Goal: Information Seeking & Learning: Learn about a topic

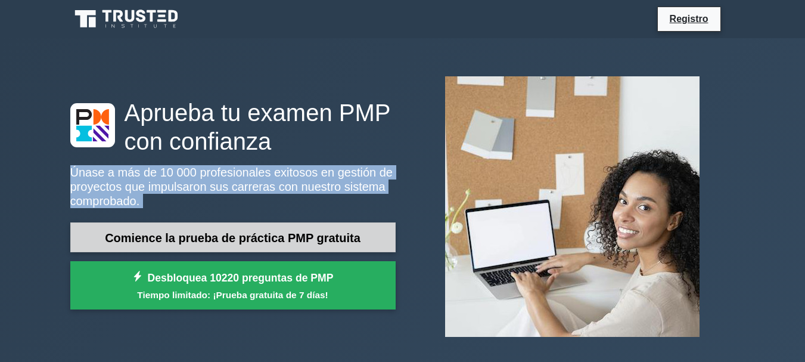
click at [295, 231] on font "Comience la prueba de práctica PMP gratuita" at bounding box center [233, 237] width 256 height 13
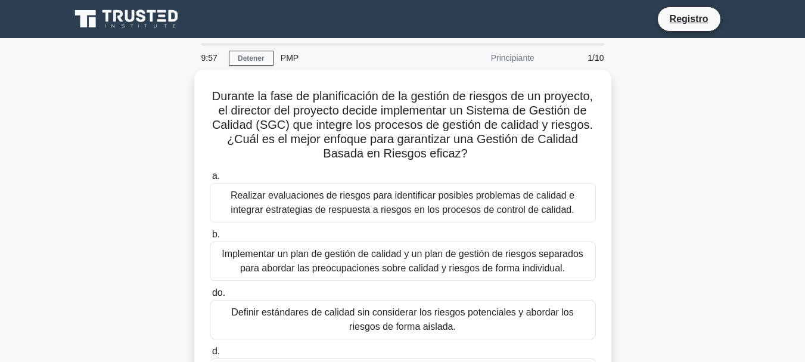
click at [1, 239] on main "9:57 Detener PMP Principiante 1/10 Durante la fase de planificación de la gesti…" at bounding box center [402, 340] width 805 height 605
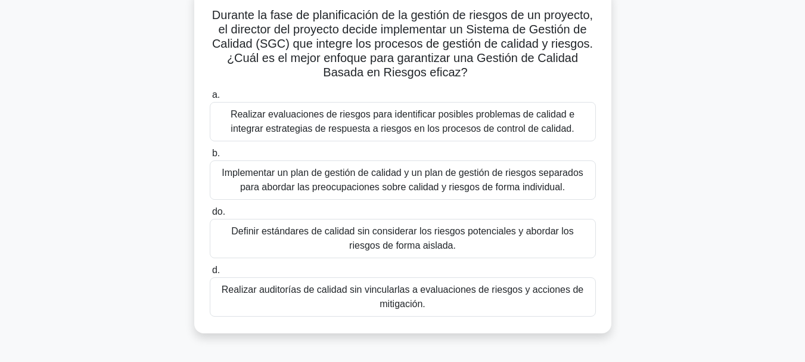
scroll to position [77, 0]
click at [460, 190] on font "Implementar un plan de gestión de calidad y un plan de gestión de riesgos separ…" at bounding box center [403, 181] width 362 height 24
click at [210, 159] on input "b. Implementar un plan de gestión de calidad y un plan de gestión de riesgos se…" at bounding box center [210, 155] width 0 height 8
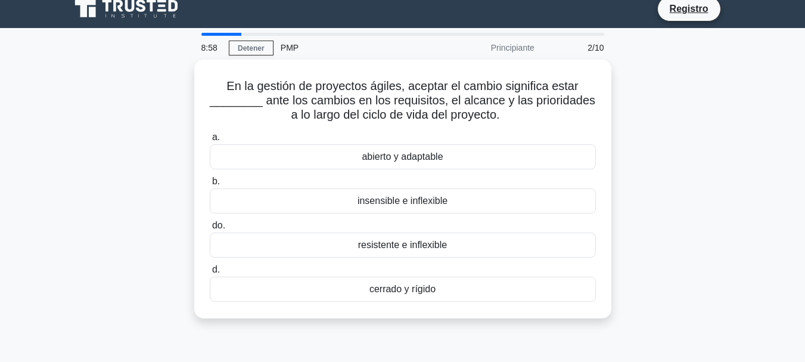
scroll to position [11, 0]
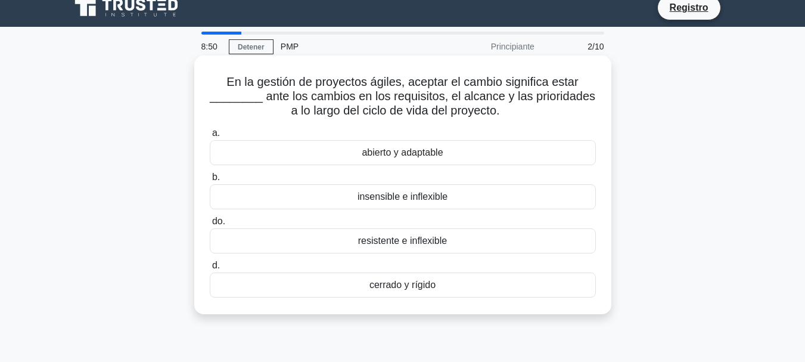
click at [484, 165] on div "abierto y adaptable" at bounding box center [403, 152] width 386 height 25
click at [210, 137] on input "a. abierto y adaptable" at bounding box center [210, 133] width 0 height 8
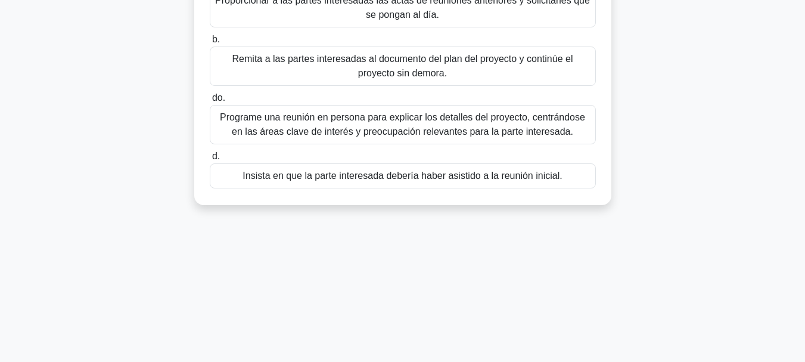
scroll to position [175, 0]
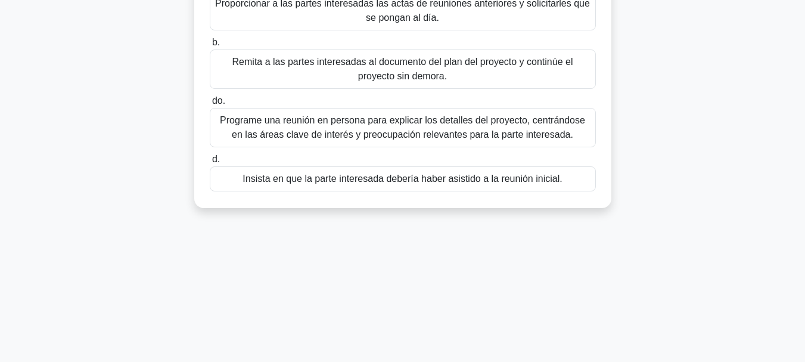
click at [567, 129] on font "Programe una reunión en persona para explicar los detalles del proyecto, centrá…" at bounding box center [402, 127] width 365 height 24
click at [210, 105] on input "do. Programe una reunión en persona para explicar los detalles del proyecto, ce…" at bounding box center [210, 101] width 0 height 8
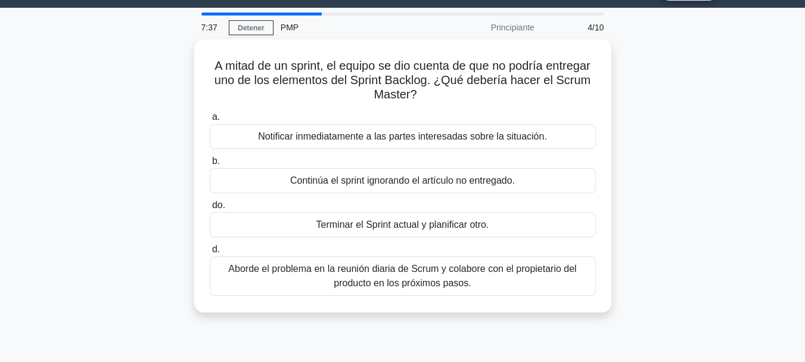
scroll to position [49, 0]
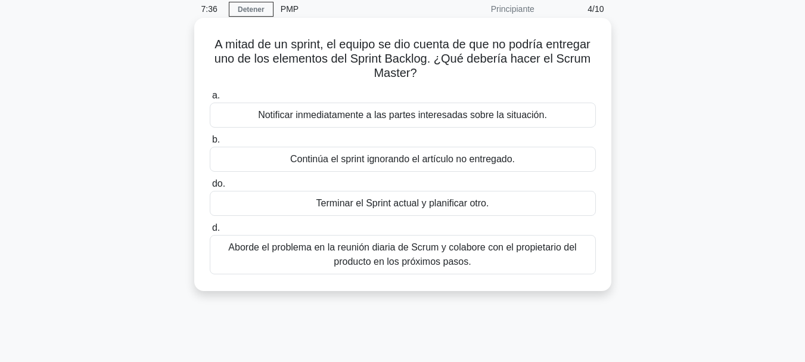
click at [517, 273] on div "Aborde el problema en la reunión diaria de Scrum y colabore con el propietario …" at bounding box center [403, 254] width 386 height 39
click at [210, 232] on input "d. Aborde el problema en la reunión diaria de Scrum y colabore con el propietar…" at bounding box center [210, 228] width 0 height 8
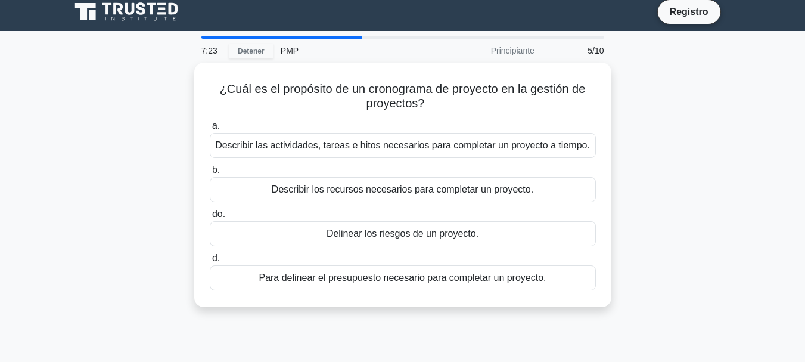
scroll to position [8, 0]
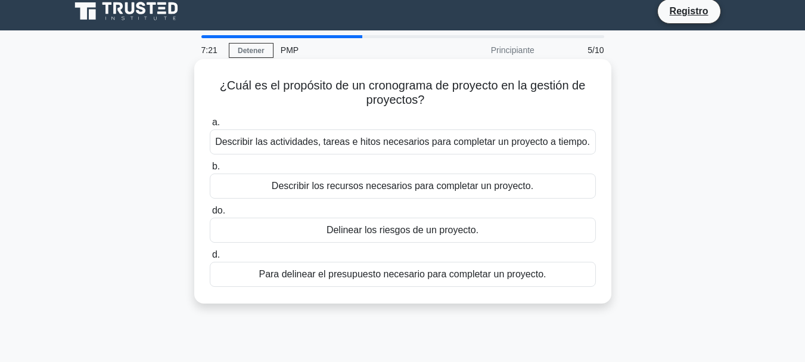
click at [512, 146] on font "Describir las actividades, tareas e hitos necesarios para completar un proyecto…" at bounding box center [402, 141] width 375 height 10
click at [210, 126] on input "a. Describir las actividades, tareas e hitos necesarios para completar un proye…" at bounding box center [210, 123] width 0 height 8
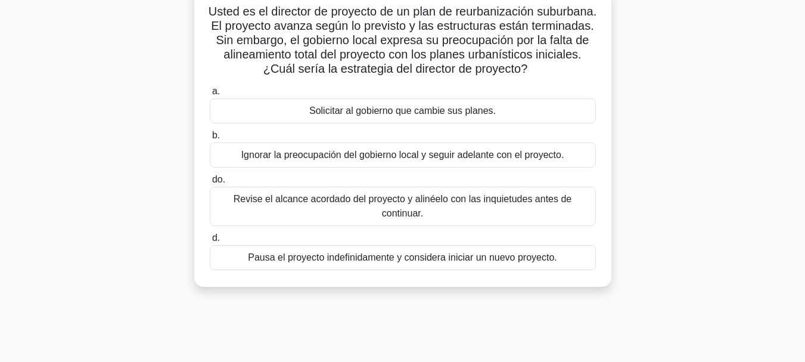
scroll to position [92, 0]
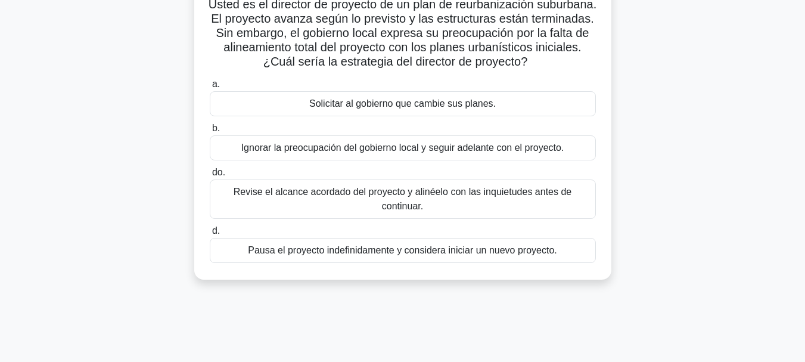
click at [734, 250] on div "Usted es el director de proyecto de un plan de reurbanización suburbana. El pro…" at bounding box center [402, 136] width 679 height 316
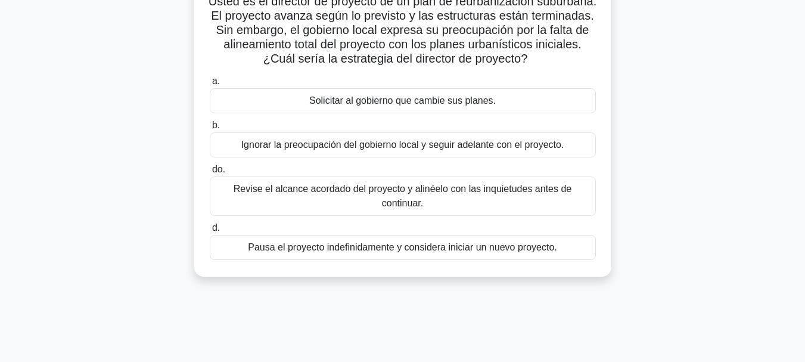
click at [569, 210] on font "Revise el alcance acordado del proyecto y alinéelo con las inquietudes antes de…" at bounding box center [402, 196] width 375 height 29
click at [210, 173] on input "do. Revise el alcance acordado del proyecto y alinéelo con las inquietudes ante…" at bounding box center [210, 170] width 0 height 8
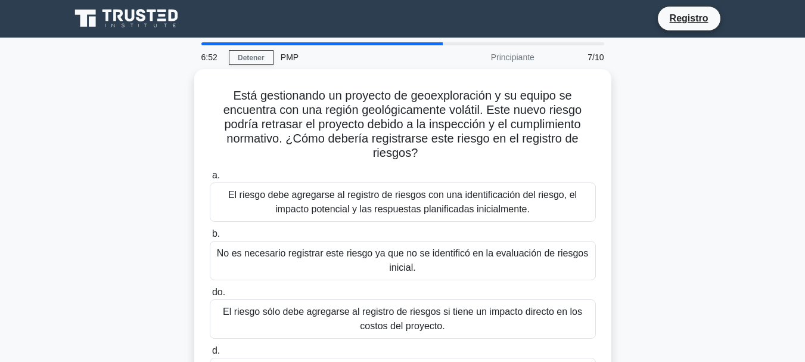
scroll to position [1, 0]
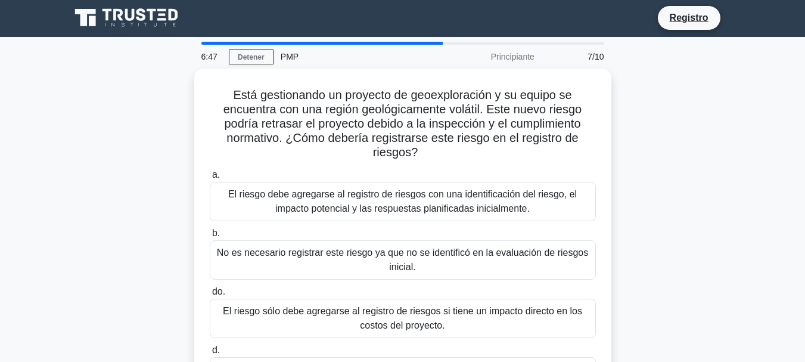
click at [760, 229] on main "6:47 Detener PMP Principiante 7/10 Está gestionando un proyecto de geoexploraci…" at bounding box center [402, 339] width 805 height 605
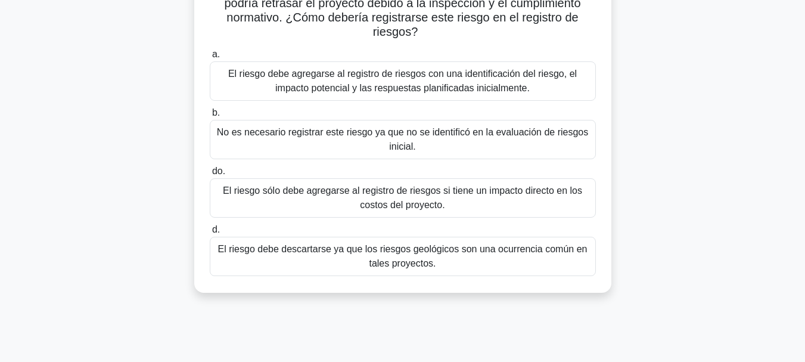
scroll to position [122, 0]
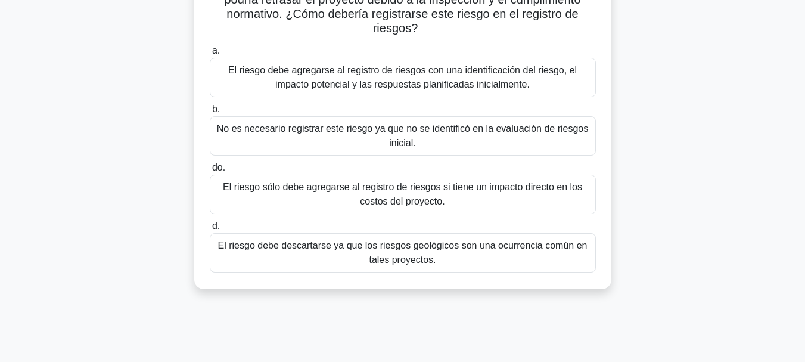
click at [560, 87] on font "El riesgo debe agregarse al registro de riesgos con una identificación del ries…" at bounding box center [402, 77] width 375 height 29
click at [210, 55] on input "a. El riesgo debe agregarse al registro de riesgos con una identificación del r…" at bounding box center [210, 51] width 0 height 8
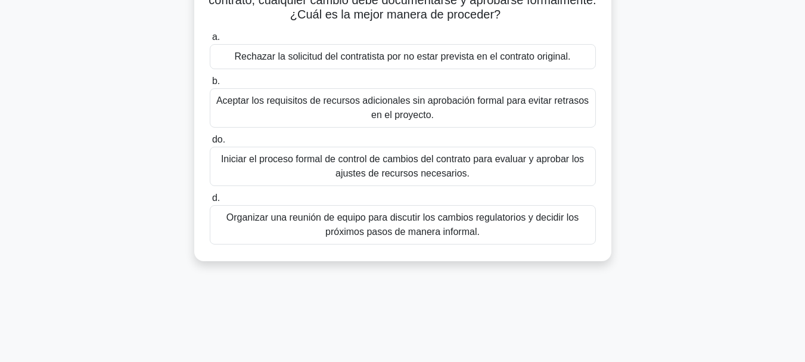
scroll to position [139, 0]
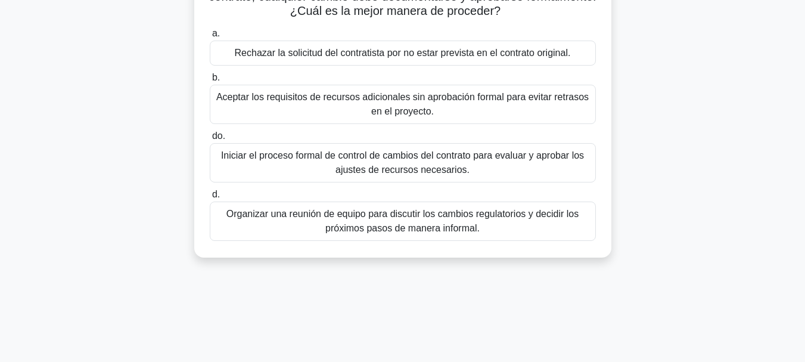
click at [527, 177] on font "Iniciar el proceso formal de control de cambios del contrato para evaluar y apr…" at bounding box center [402, 162] width 375 height 29
click at [210, 140] on input "do. Iniciar el proceso formal de control de cambios del contrato para evaluar y…" at bounding box center [210, 136] width 0 height 8
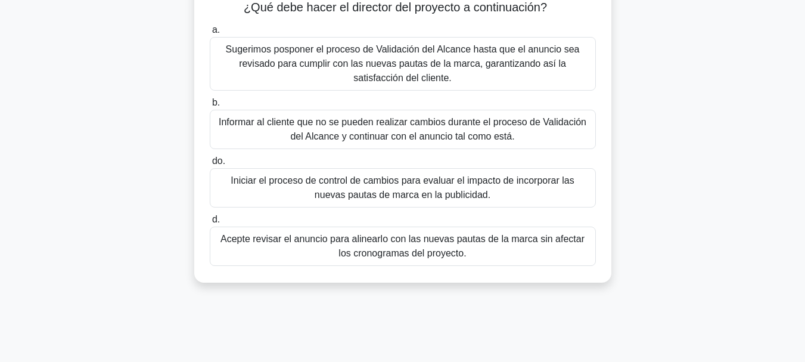
scroll to position [161, 0]
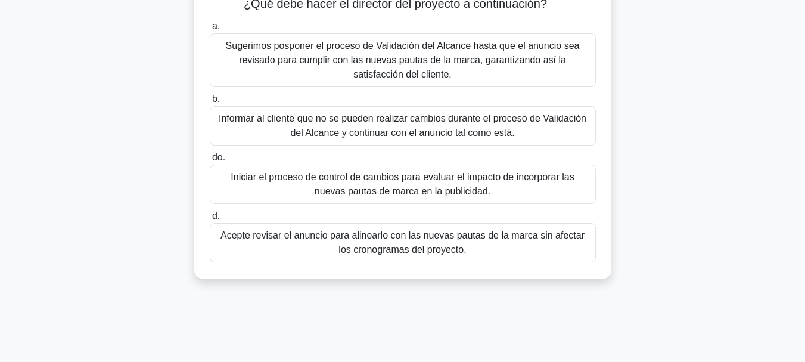
click at [560, 244] on font "Acepte revisar el anuncio para alinearlo con las nuevas pautas de la marca sin …" at bounding box center [402, 242] width 364 height 24
click at [210, 220] on input "d. Acepte revisar el anuncio para alinearlo con las nuevas pautas de la marca s…" at bounding box center [210, 216] width 0 height 8
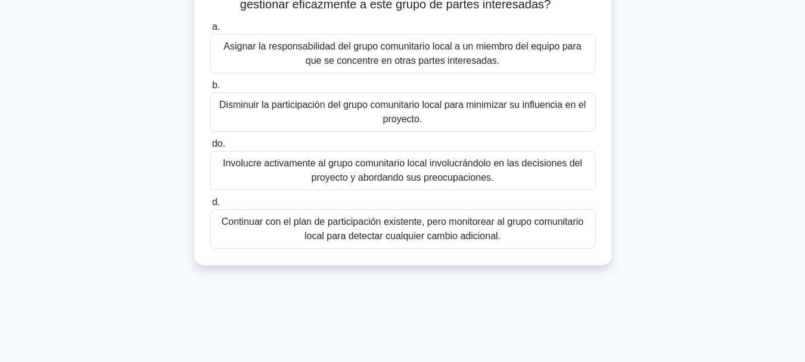
scroll to position [164, 0]
click at [734, 265] on div "Como gerente de proyecto de energía renovable, ha actualizado su Matriz de Eval…" at bounding box center [402, 92] width 679 height 373
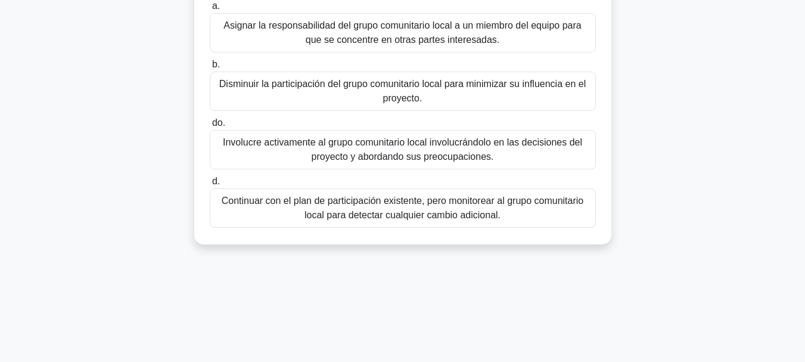
scroll to position [185, 0]
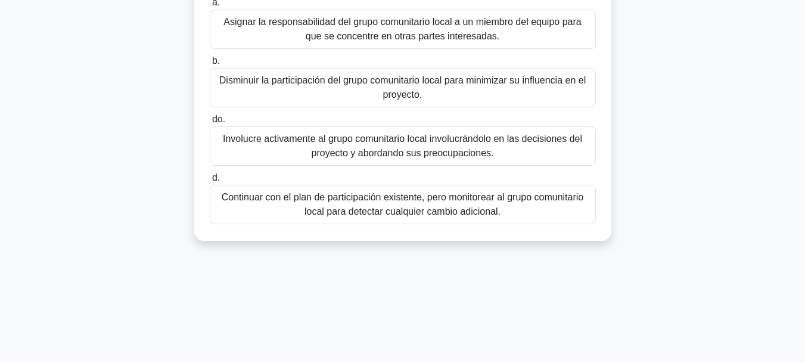
click at [560, 152] on font "Involucre activamente al grupo comunitario local involucrándolo en las decision…" at bounding box center [402, 146] width 375 height 29
click at [210, 123] on input "do. Involucre activamente al grupo comunitario local involucrándolo en las deci…" at bounding box center [210, 120] width 0 height 8
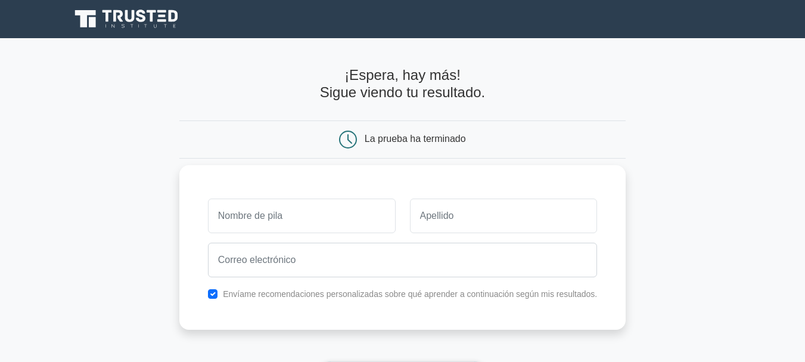
click at [344, 223] on input "text" at bounding box center [302, 215] width 188 height 35
type input "zulma"
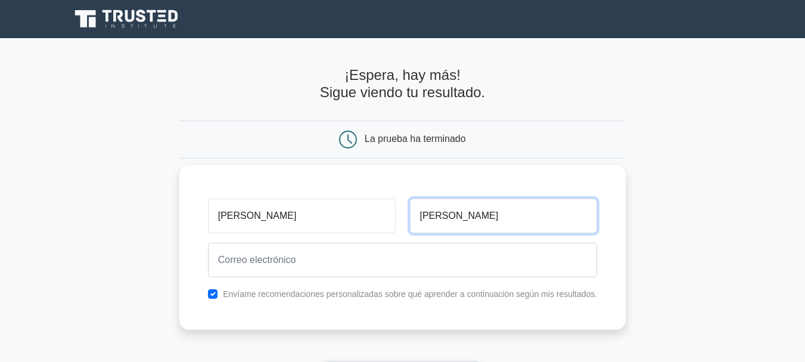
type input "perez"
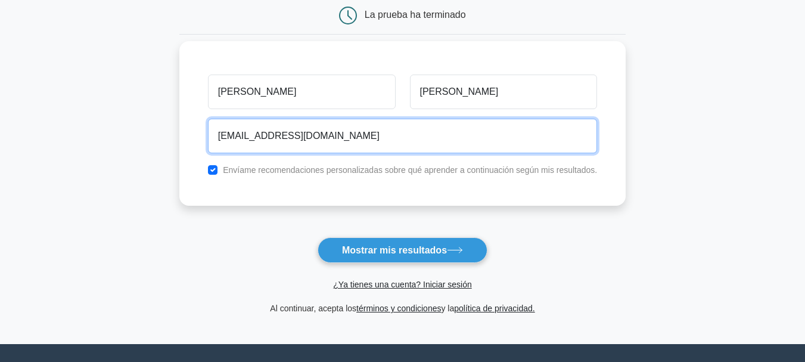
scroll to position [131, 0]
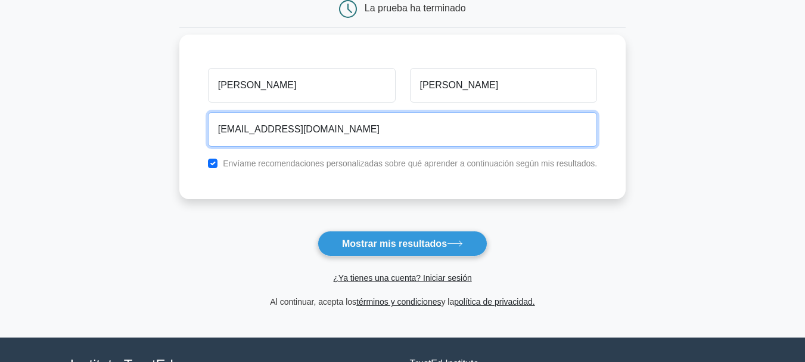
type input "zperez019@gmail.com"
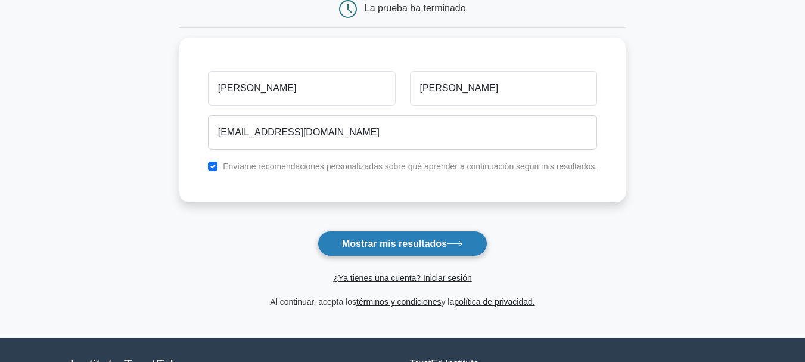
click at [447, 246] on font "Mostrar mis resultados" at bounding box center [394, 243] width 105 height 10
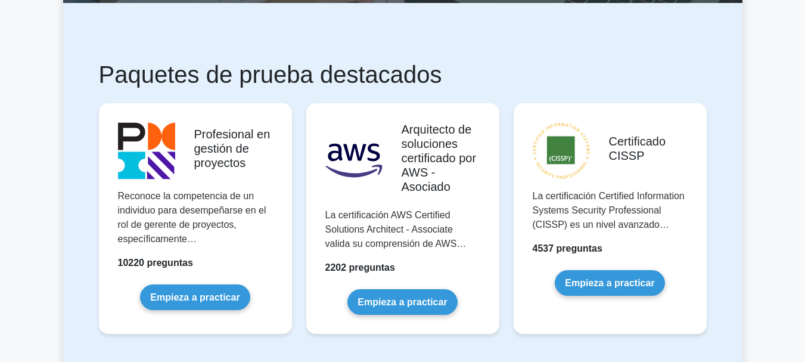
scroll to position [225, 0]
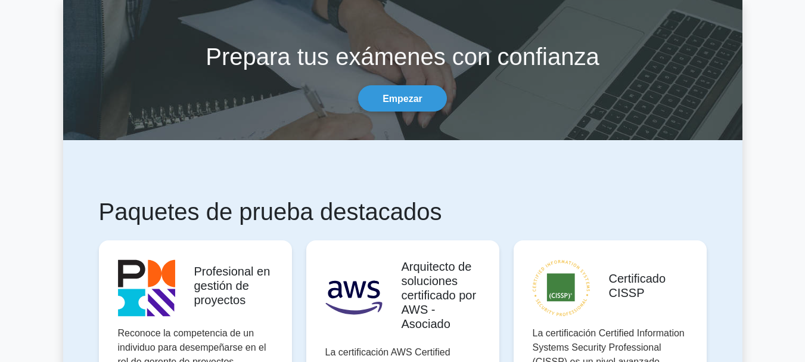
scroll to position [84, 0]
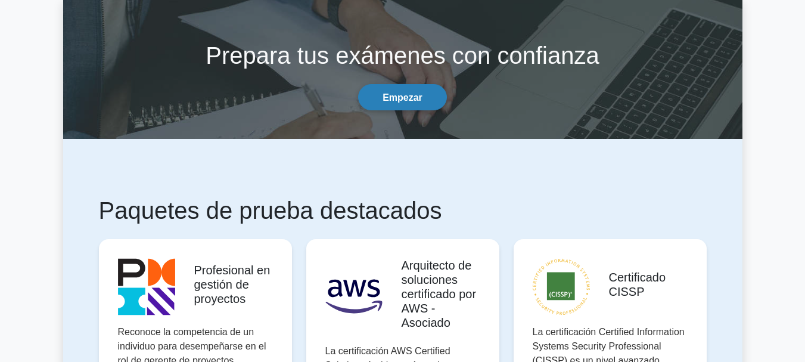
click at [430, 104] on link "Empezar" at bounding box center [402, 97] width 89 height 26
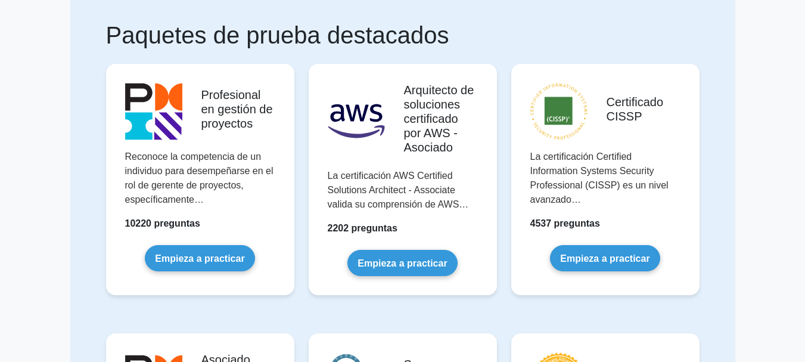
scroll to position [70, 0]
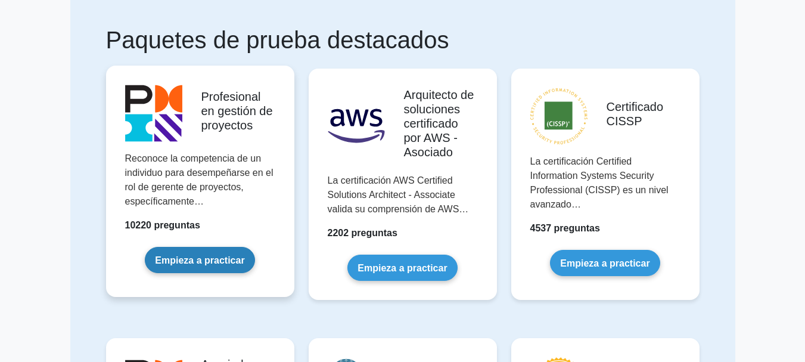
click at [168, 263] on link "Empieza a practicar" at bounding box center [200, 260] width 110 height 26
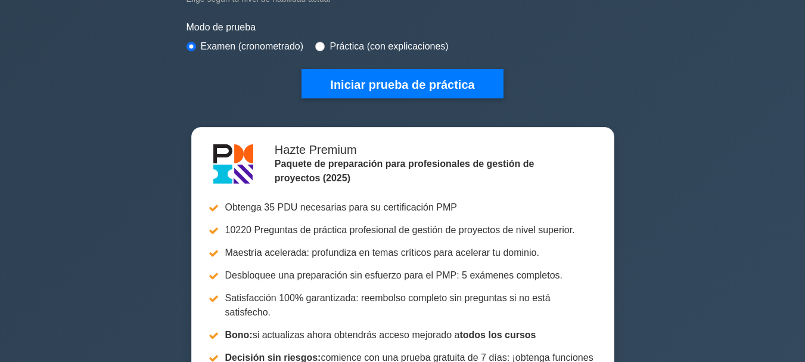
scroll to position [301, 0]
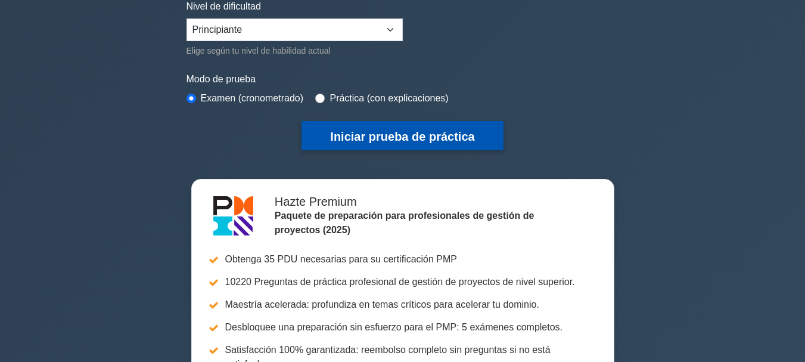
click at [467, 141] on font "Iniciar prueba de práctica" at bounding box center [402, 136] width 144 height 13
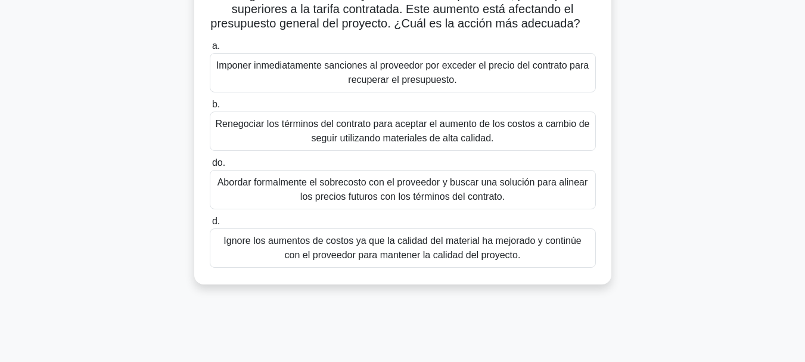
scroll to position [115, 0]
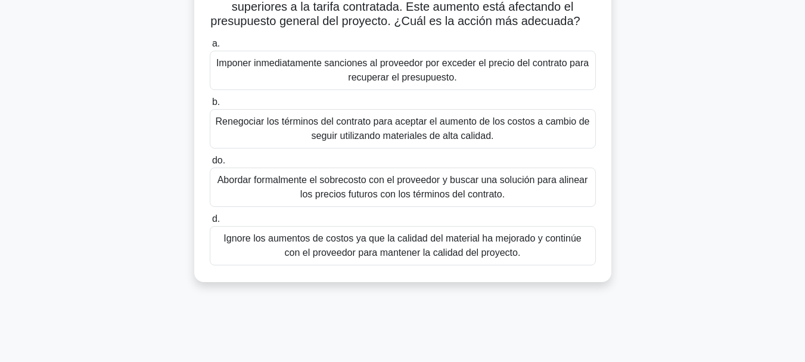
click at [433, 199] on font "Abordar formalmente el sobrecosto con el proveedor y buscar una solución para a…" at bounding box center [403, 187] width 371 height 24
click at [210, 164] on input "do. Abordar formalmente el sobrecosto con el proveedor y buscar una solución pa…" at bounding box center [210, 161] width 0 height 8
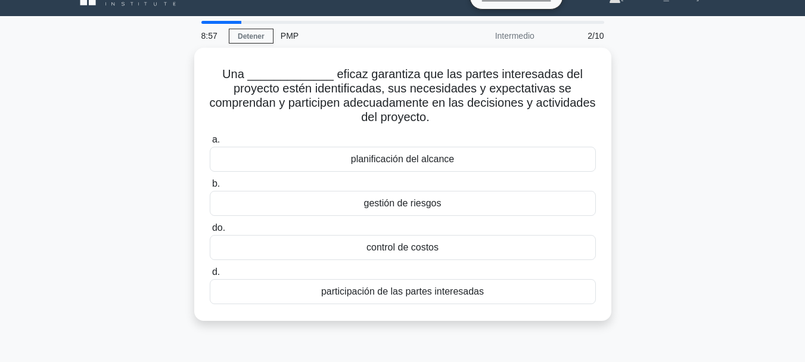
scroll to position [21, 0]
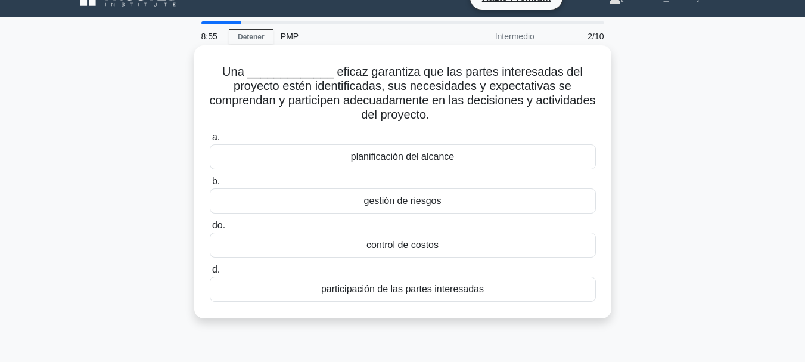
click at [509, 166] on div "planificación del alcance" at bounding box center [403, 156] width 386 height 25
click at [210, 141] on input "a. planificación del alcance" at bounding box center [210, 137] width 0 height 8
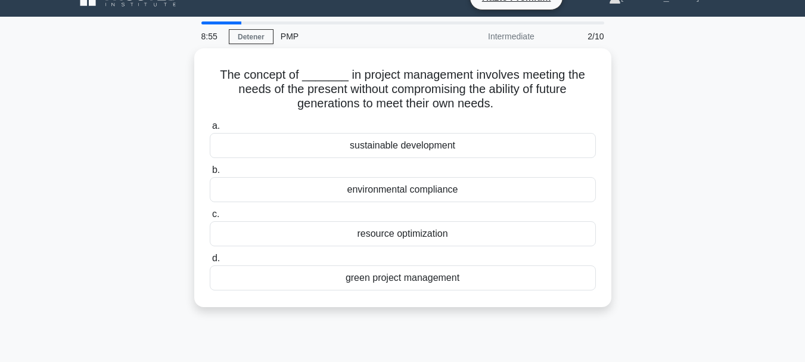
scroll to position [0, 0]
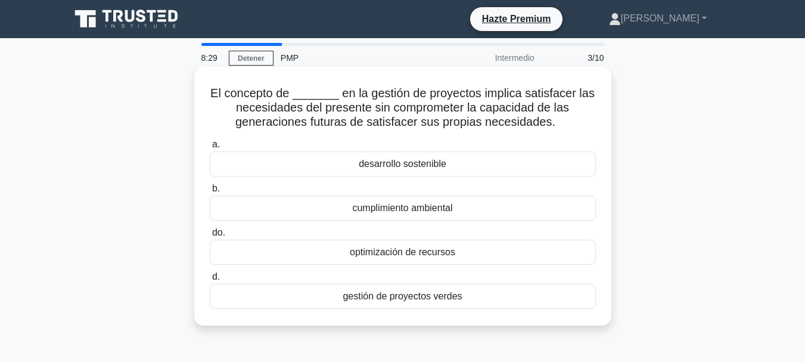
click at [507, 167] on div "desarrollo sostenible" at bounding box center [403, 163] width 386 height 25
click at [210, 148] on input "a. desarrollo sostenible" at bounding box center [210, 145] width 0 height 8
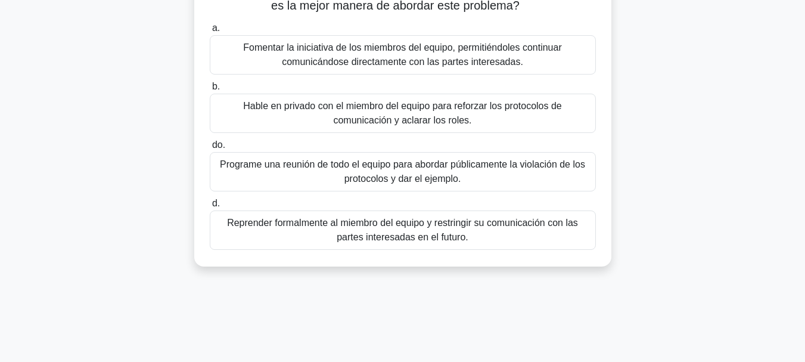
scroll to position [147, 0]
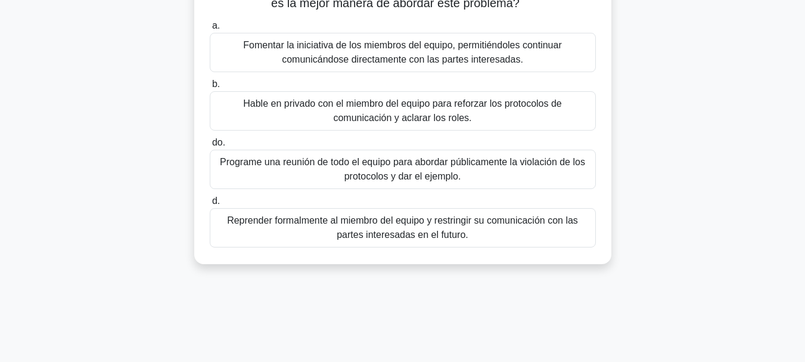
click at [542, 111] on font "Hable en privado con el miembro del equipo para reforzar los protocolos de comu…" at bounding box center [402, 110] width 319 height 24
click at [210, 88] on input "b. Hable en privado con el miembro del equipo para reforzar los protocolos de c…" at bounding box center [210, 84] width 0 height 8
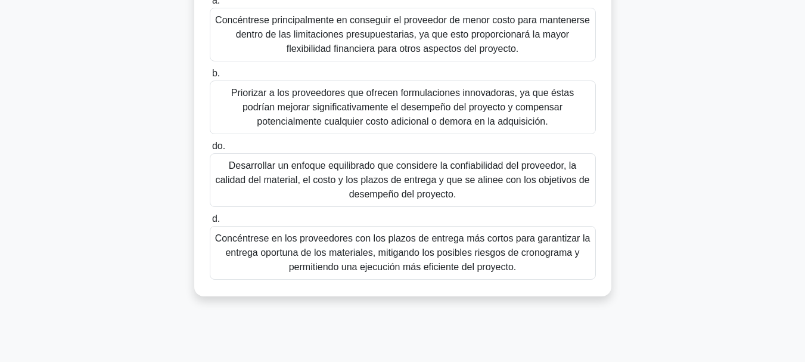
scroll to position [282, 0]
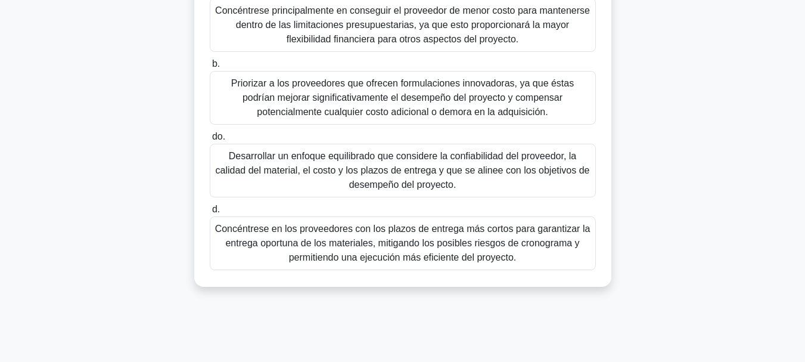
click at [572, 166] on font "Desarrollar un enfoque equilibrado que considere la confiabilidad del proveedor…" at bounding box center [402, 170] width 375 height 43
click at [210, 141] on input "do. Desarrollar un enfoque equilibrado que considere la confiabilidad del prove…" at bounding box center [210, 137] width 0 height 8
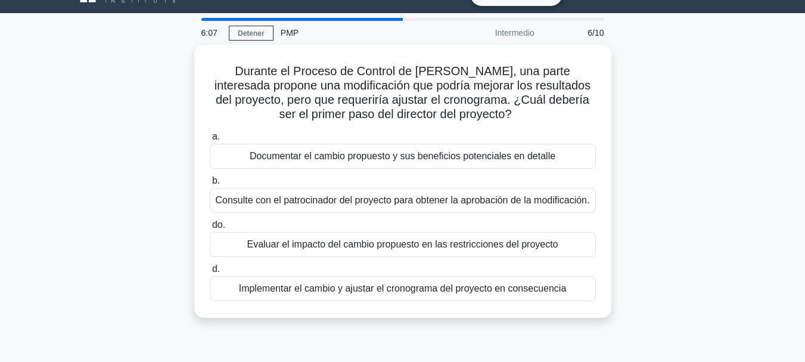
scroll to position [24, 0]
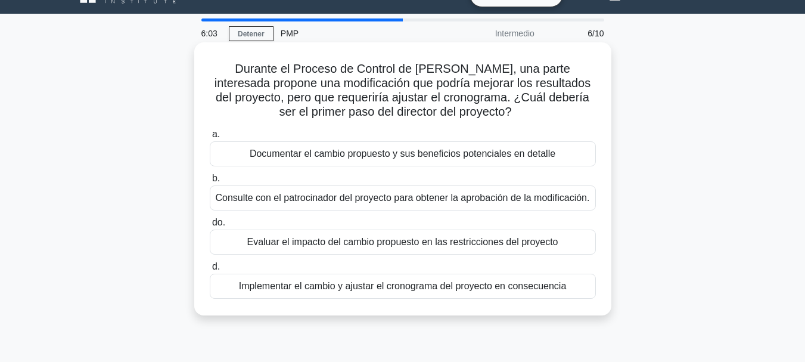
click at [574, 247] on div "Evaluar el impacto del cambio propuesto en las restricciones del proyecto" at bounding box center [403, 241] width 386 height 25
click at [210, 226] on input "do. Evaluar el impacto del cambio propuesto en las restricciones del proyecto" at bounding box center [210, 223] width 0 height 8
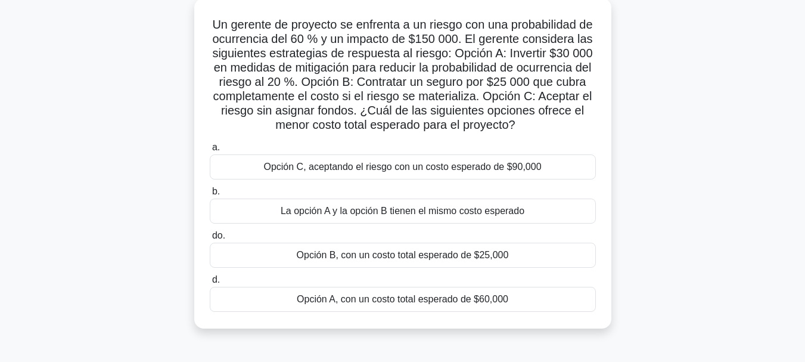
scroll to position [74, 0]
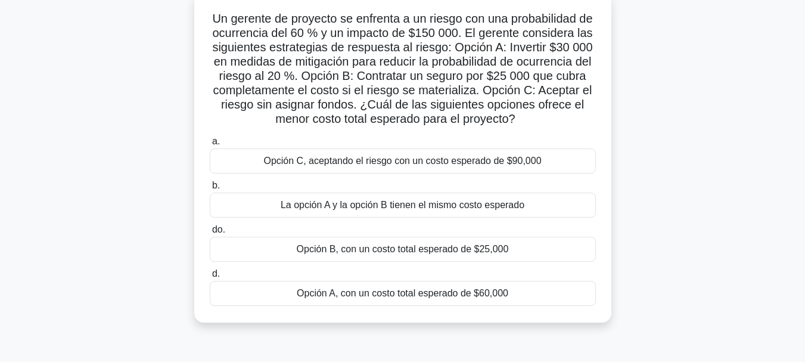
click at [577, 299] on div "Opción A, con un costo total esperado de $60,000" at bounding box center [403, 293] width 386 height 25
click at [210, 278] on input "d. Opción A, con un costo total esperado de $60,000" at bounding box center [210, 274] width 0 height 8
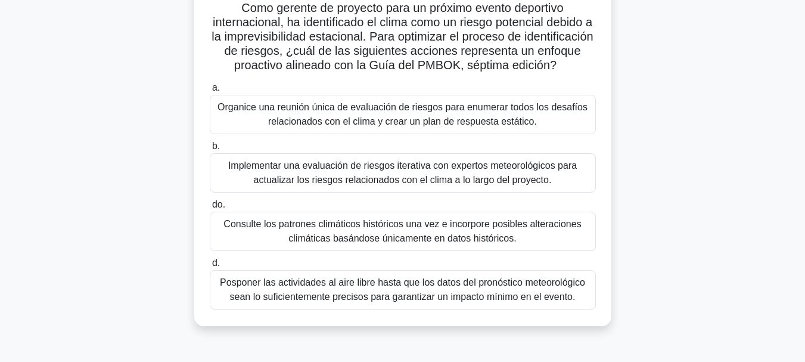
scroll to position [91, 0]
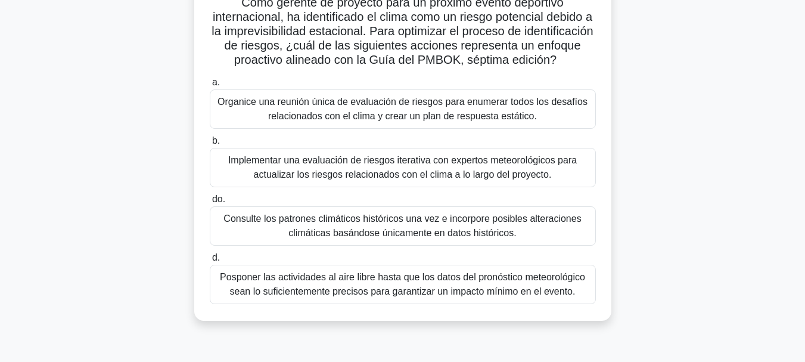
click at [533, 182] on font "Implementar una evaluación de riesgos iterativa con expertos meteorológicos par…" at bounding box center [402, 167] width 375 height 29
click at [210, 145] on input "b. Implementar una evaluación de riesgos iterativa con expertos meteorológicos …" at bounding box center [210, 141] width 0 height 8
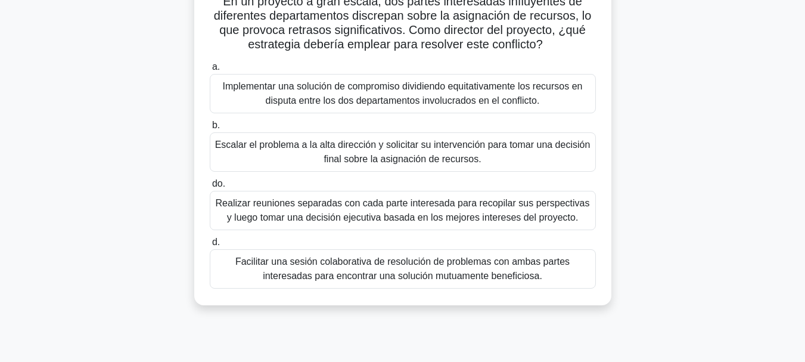
scroll to position [94, 0]
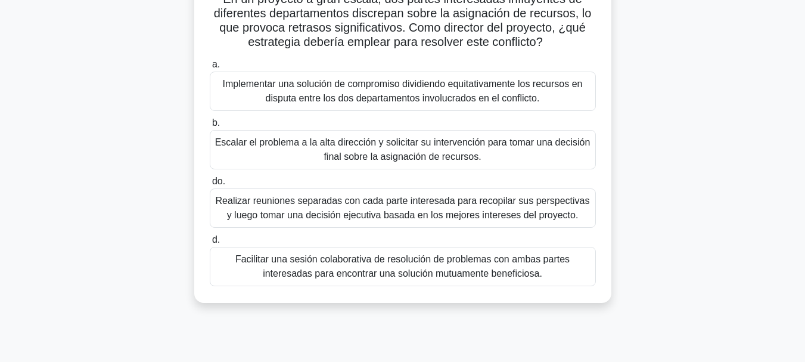
click at [569, 272] on font "Facilitar una sesión colaborativa de resolución de problemas con ambas partes i…" at bounding box center [402, 266] width 375 height 29
click at [210, 244] on input "d. Facilitar una sesión colaborativa de resolución de problemas con ambas parte…" at bounding box center [210, 240] width 0 height 8
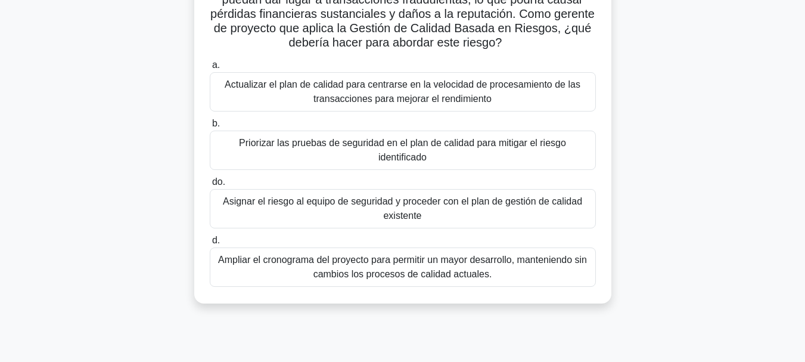
scroll to position [126, 0]
click at [741, 199] on div "Durante el desarrollo de una nueva plataforma de pagos en línea, su equipo iden…" at bounding box center [402, 130] width 679 height 373
click at [557, 151] on font "Priorizar las pruebas de seguridad en el plan de calidad para mitigar el riesgo…" at bounding box center [402, 149] width 375 height 29
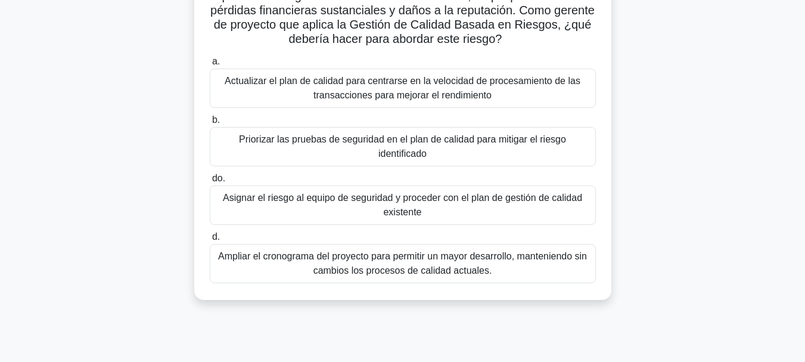
click at [210, 124] on input "b. Priorizar las pruebas de seguridad en el plan de calidad para mitigar el rie…" at bounding box center [210, 120] width 0 height 8
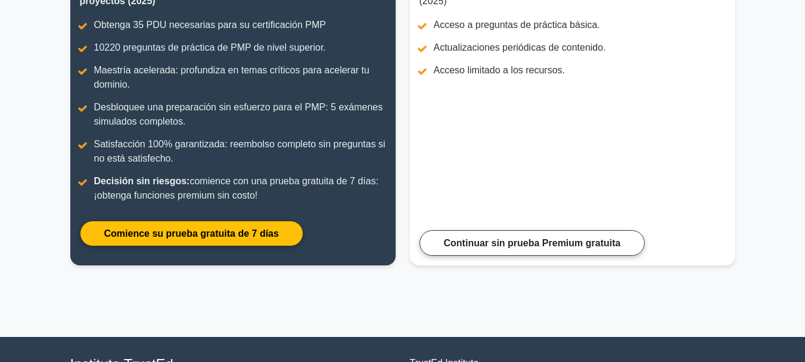
scroll to position [209, 0]
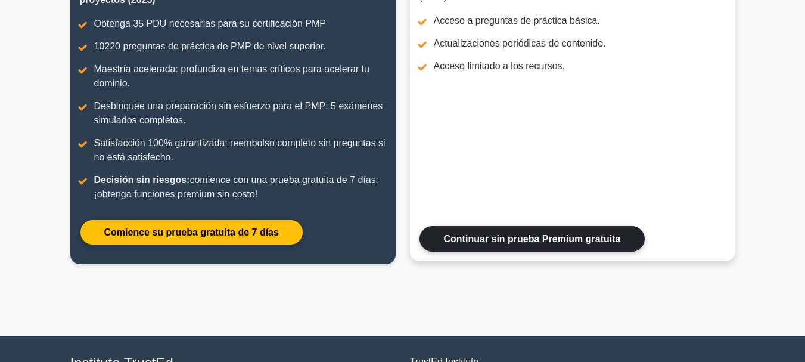
click at [465, 240] on link "Continuar sin prueba Premium gratuita" at bounding box center [533, 239] width 226 height 26
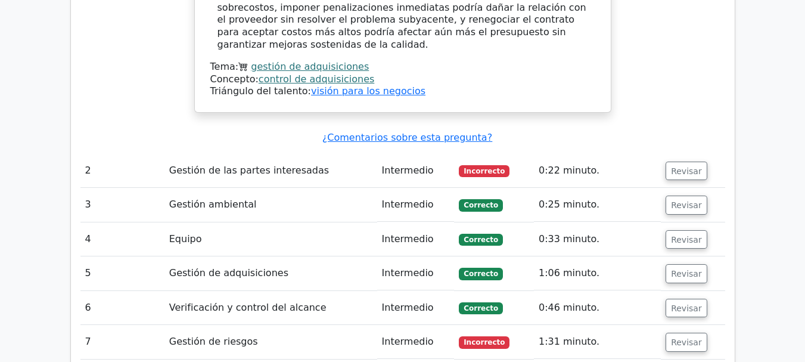
scroll to position [1574, 0]
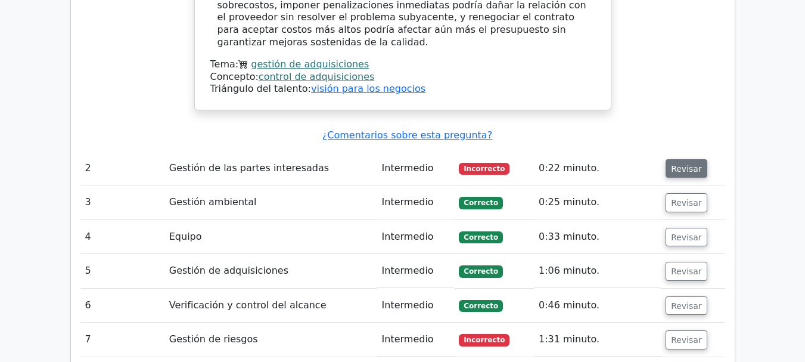
click at [686, 163] on font "Revisar" at bounding box center [686, 168] width 31 height 10
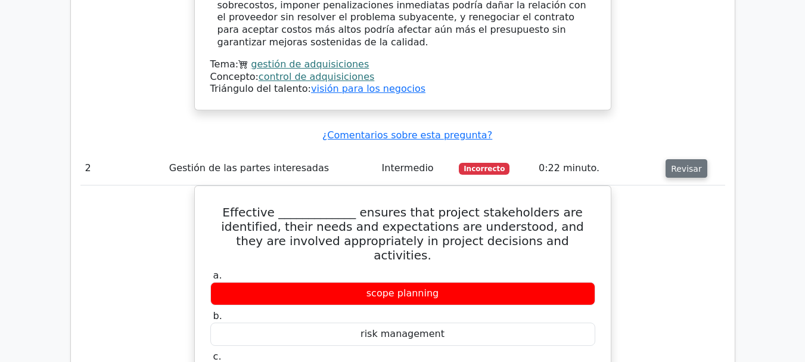
click at [666, 159] on button "Revisar" at bounding box center [687, 168] width 42 height 19
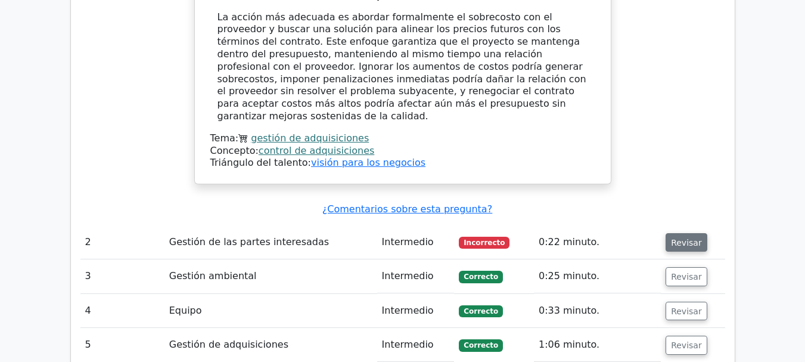
scroll to position [1570, 0]
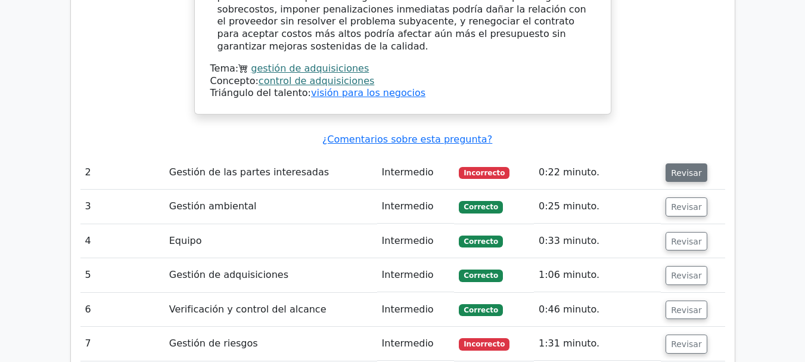
click at [687, 167] on font "Revisar" at bounding box center [686, 172] width 31 height 10
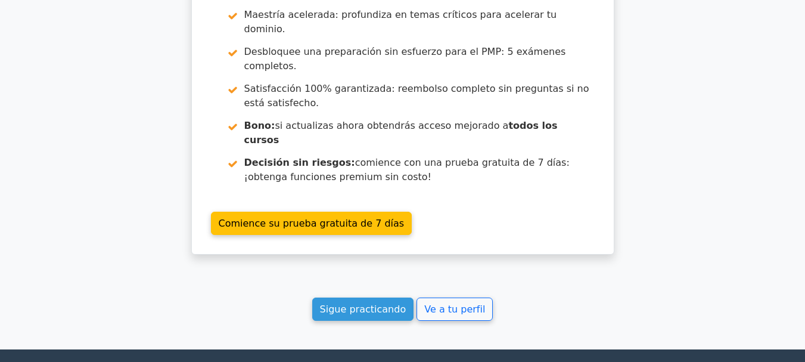
scroll to position [2826, 0]
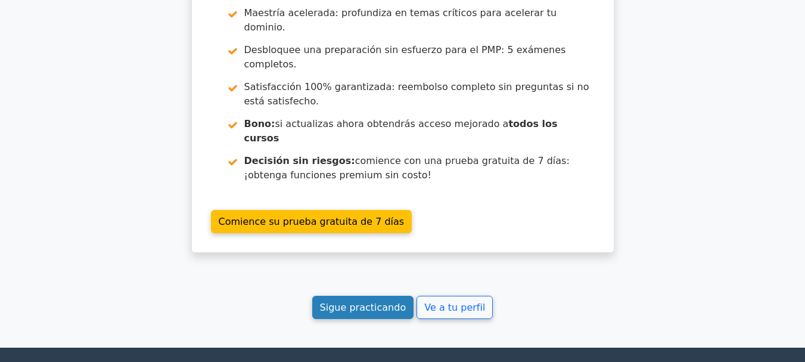
click at [344, 302] on font "Sigue practicando" at bounding box center [363, 307] width 86 height 11
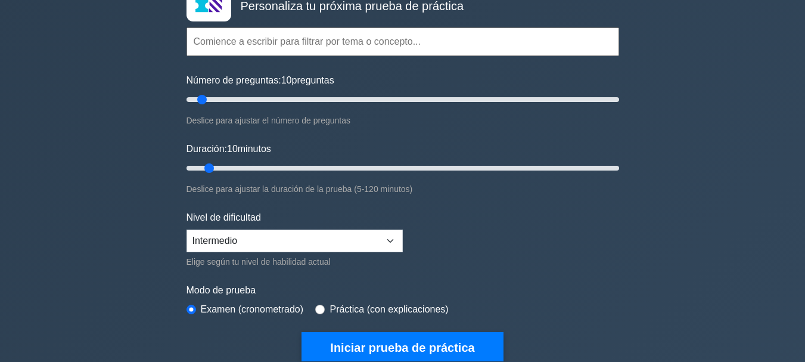
scroll to position [91, 0]
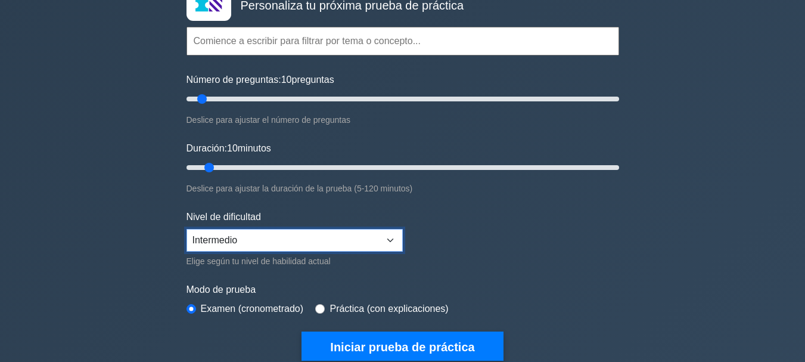
click at [398, 238] on select "Principiante Intermedio Experto" at bounding box center [295, 240] width 216 height 23
click at [495, 270] on form "Temas Gestión del alcance Gestión del tiempo Gestión de costes Gestión de calid…" at bounding box center [403, 174] width 433 height 369
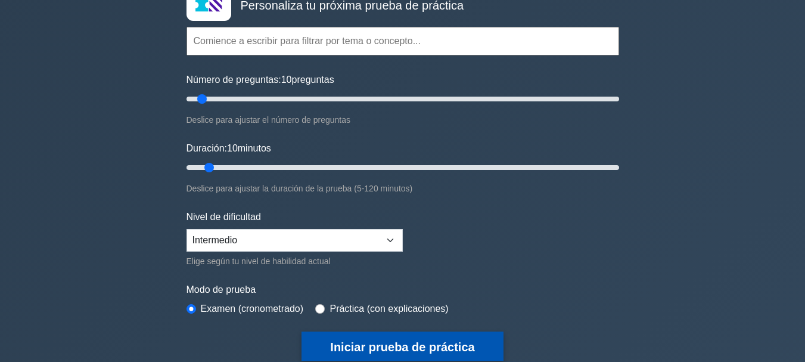
click at [341, 346] on font "Iniciar prueba de práctica" at bounding box center [402, 346] width 144 height 13
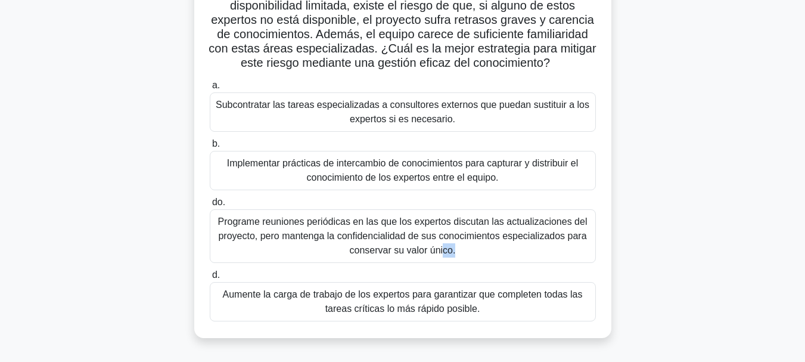
scroll to position [120, 0]
click at [734, 209] on div "Su proyecto depende de unos pocos expertos clave con conocimientos especializad…" at bounding box center [402, 151] width 679 height 402
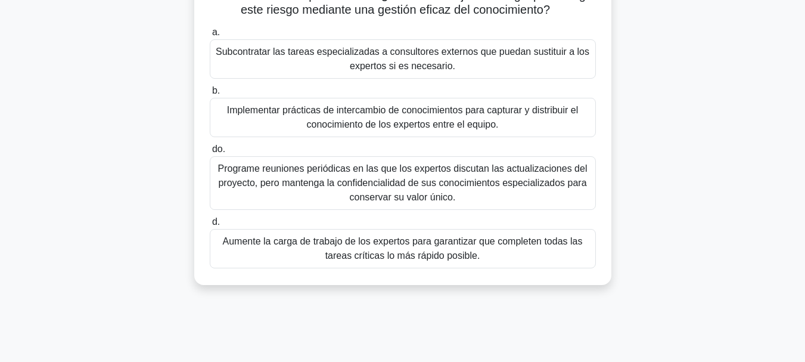
scroll to position [172, 0]
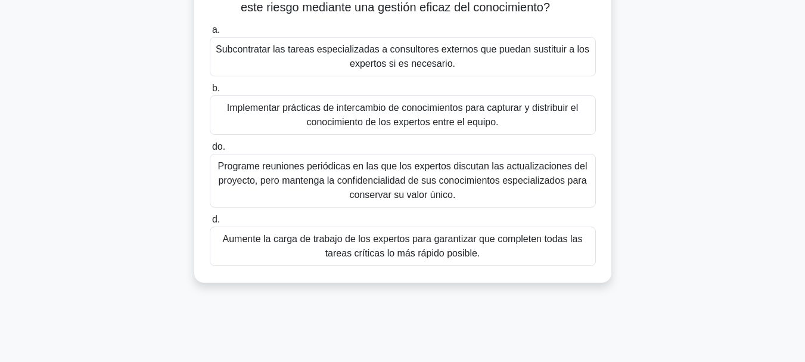
click at [458, 116] on font "Implementar prácticas de intercambio de conocimientos para capturar y distribui…" at bounding box center [403, 114] width 352 height 24
click at [210, 92] on input "b. Implementar prácticas de intercambio de conocimientos para capturar y distri…" at bounding box center [210, 89] width 0 height 8
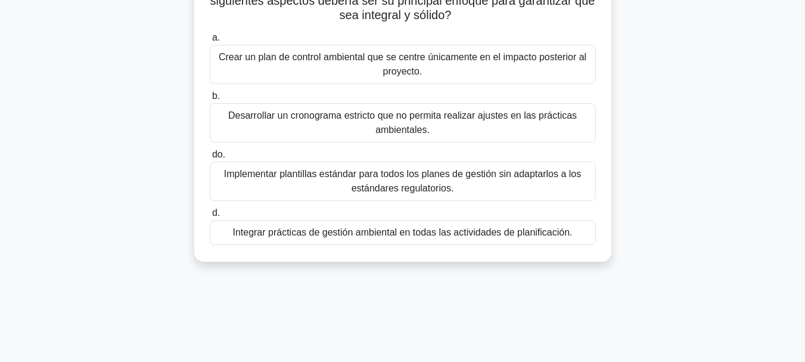
scroll to position [153, 0]
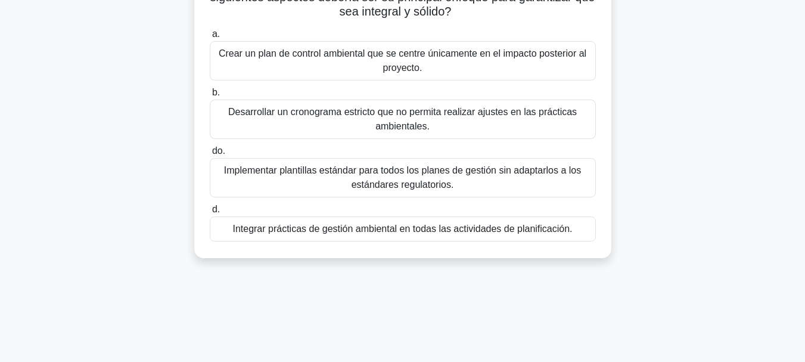
click at [232, 241] on div "Integrar prácticas de gestión ambiental en todas las actividades de planificaci…" at bounding box center [403, 228] width 386 height 25
click at [210, 213] on input "d. Integrar prácticas de gestión ambiental en todas las actividades de planific…" at bounding box center [210, 210] width 0 height 8
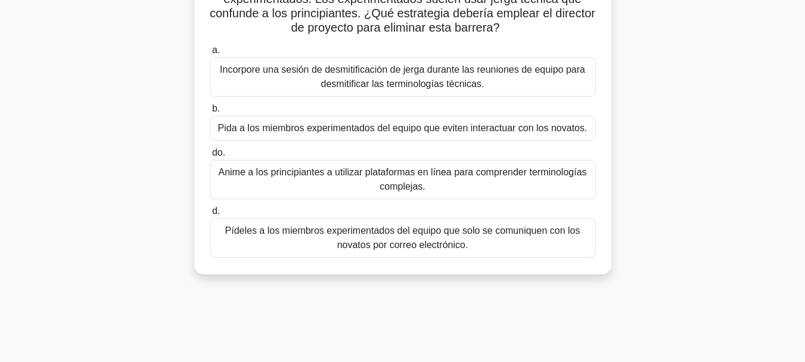
scroll to position [112, 0]
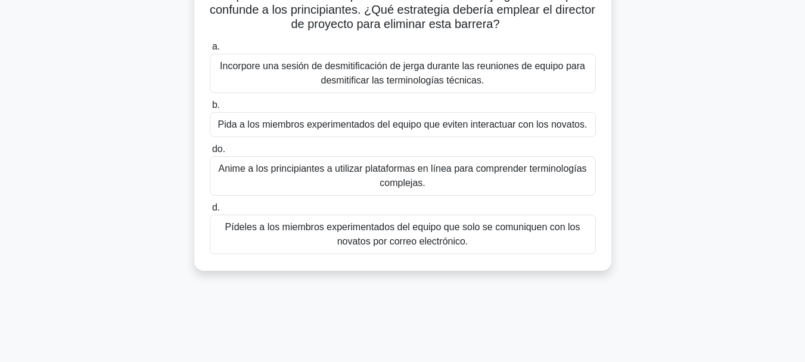
click at [569, 80] on font "Incorpore una sesión de desmitificación de jerga durante las reuniones de equip…" at bounding box center [402, 73] width 375 height 29
click at [210, 51] on input "a. Incorpore una sesión de desmitificación de jerga durante las reuniones de eq…" at bounding box center [210, 47] width 0 height 8
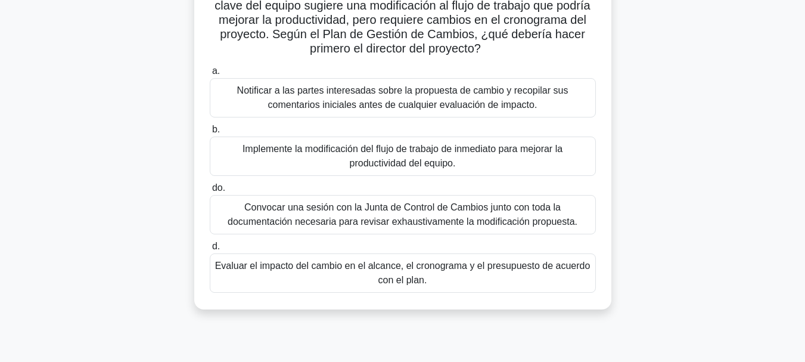
scroll to position [108, 0]
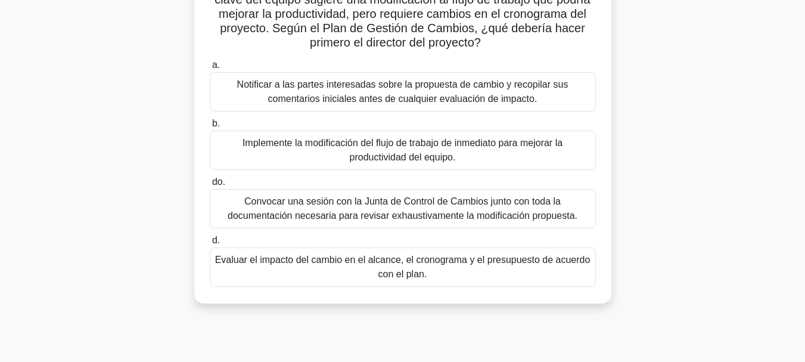
click at [541, 271] on font "Evaluar el impacto del cambio en el alcance, el cronograma y el presupuesto de …" at bounding box center [402, 267] width 375 height 29
click at [210, 244] on input "d. Evaluar el impacto del cambio en el alcance, el cronograma y el presupuesto …" at bounding box center [210, 241] width 0 height 8
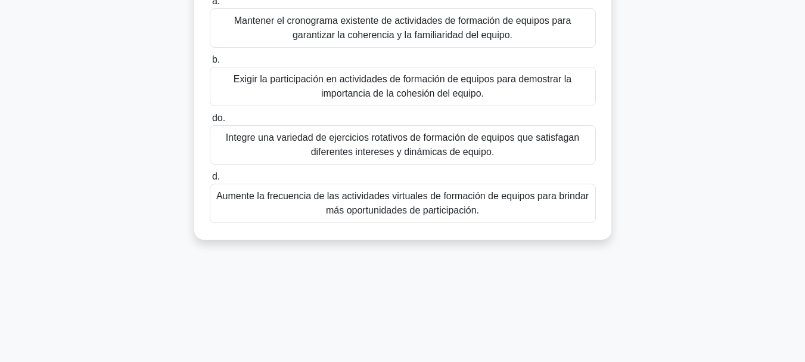
scroll to position [212, 0]
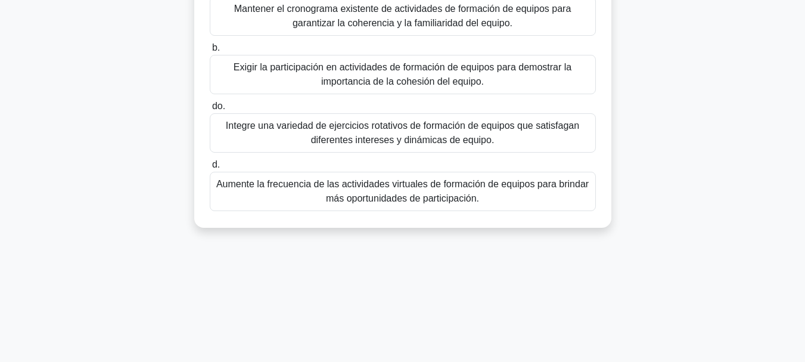
click at [381, 153] on div "Integre una variedad de ejercicios rotativos de formación de equipos que satisf…" at bounding box center [403, 132] width 386 height 39
click at [210, 110] on input "do. Integre una variedad de ejercicios rotativos de formación de equipos que sa…" at bounding box center [210, 106] width 0 height 8
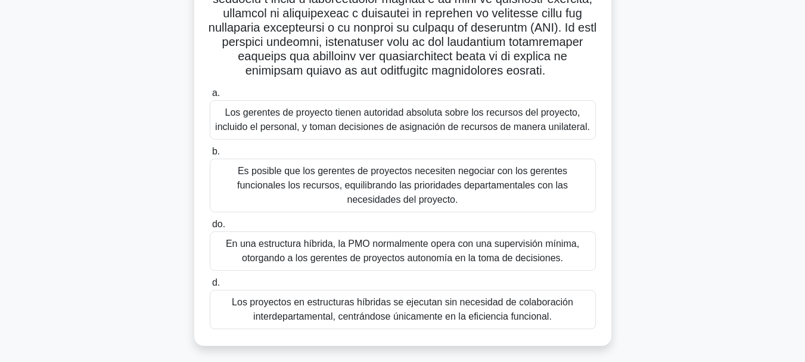
scroll to position [301, 0]
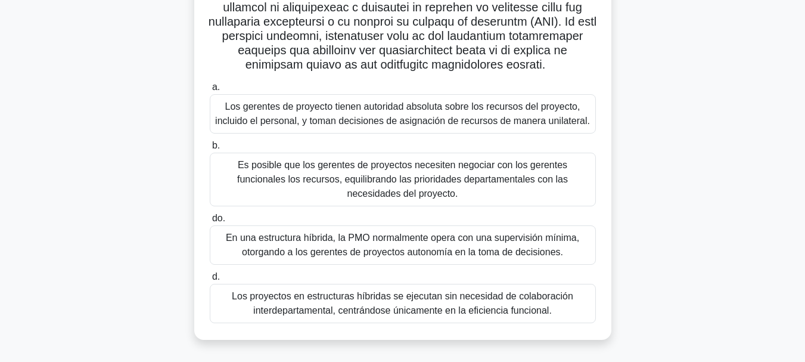
click at [379, 251] on font "En una estructura híbrida, la PMO normalmente opera con una supervisión mínima,…" at bounding box center [402, 244] width 353 height 24
click at [210, 222] on input "do. En una estructura híbrida, la PMO normalmente opera con una supervisión mín…" at bounding box center [210, 219] width 0 height 8
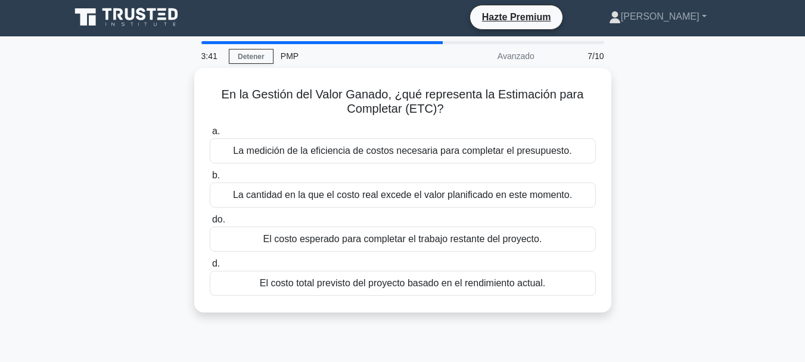
scroll to position [0, 0]
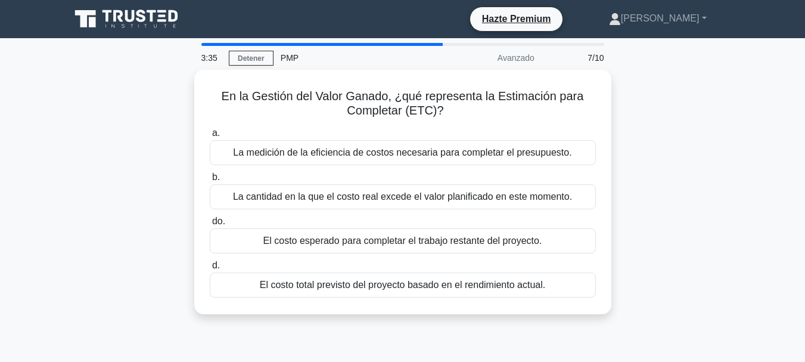
click at [705, 324] on div "En la Gestión del Valor Ganado, ¿qué representa la Estimación para Completar (E…" at bounding box center [402, 199] width 679 height 259
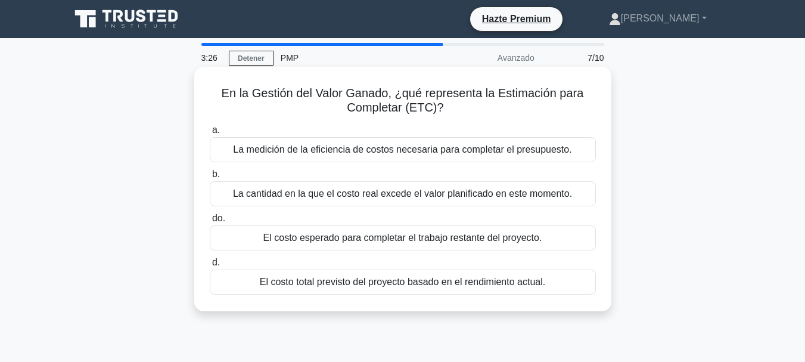
click at [557, 198] on font "La cantidad en la que el costo real excede el valor planificado en este momento." at bounding box center [402, 193] width 339 height 10
click at [210, 178] on input "b. La cantidad en la que el costo real excede el valor planificado en este mome…" at bounding box center [210, 174] width 0 height 8
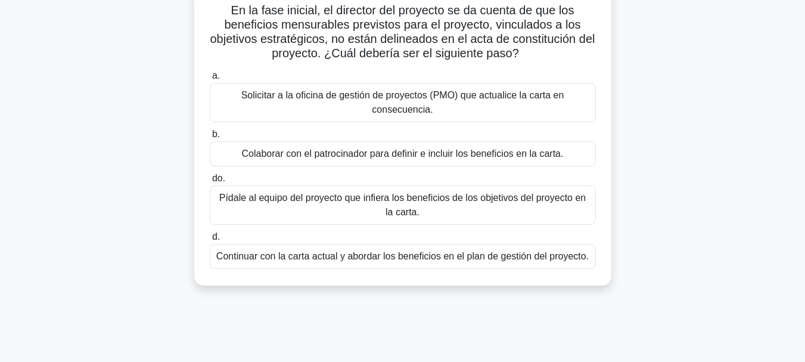
scroll to position [86, 0]
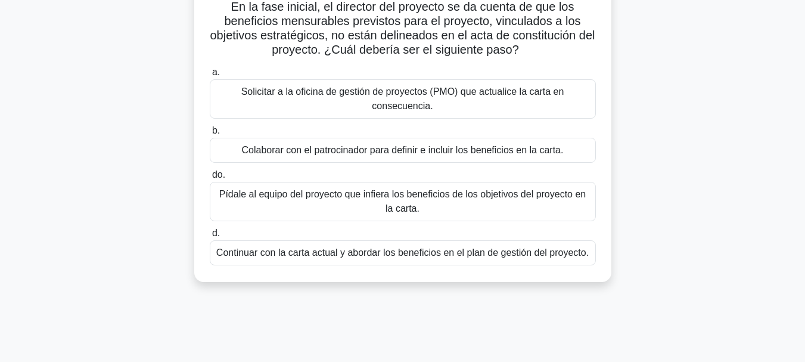
click at [452, 108] on font "Solicitar a la oficina de gestión de proyectos (PMO) que actualice la carta en …" at bounding box center [402, 99] width 375 height 29
click at [210, 76] on input "a. Solicitar a la oficina de gestión de proyectos (PMO) que actualice la carta …" at bounding box center [210, 73] width 0 height 8
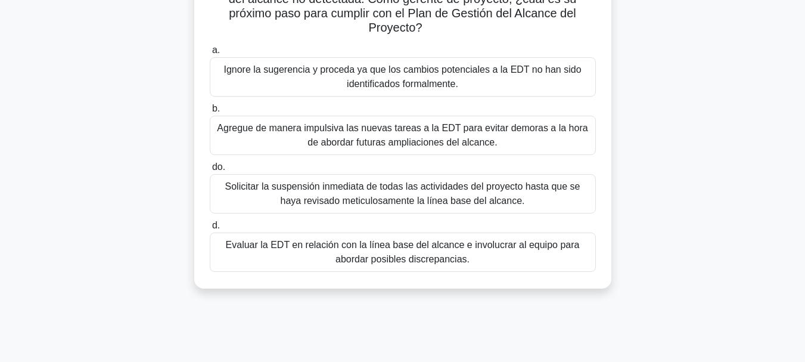
scroll to position [141, 0]
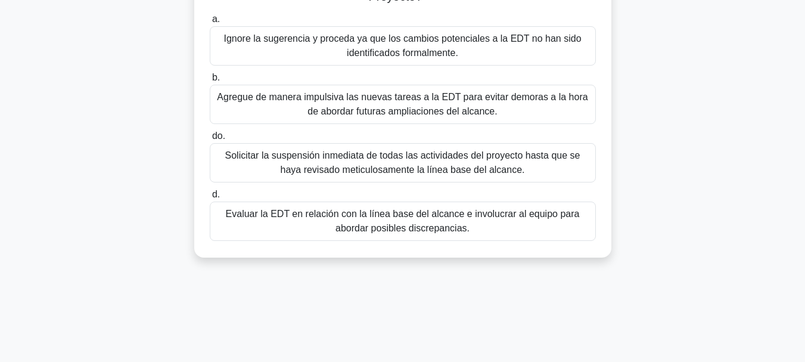
click at [521, 225] on font "Evaluar la EDT en relación con la línea base del alcance e involucrar al equipo…" at bounding box center [402, 221] width 375 height 29
click at [210, 198] on input "d. Evaluar la EDT en relación con la línea base del alcance e involucrar al equ…" at bounding box center [210, 195] width 0 height 8
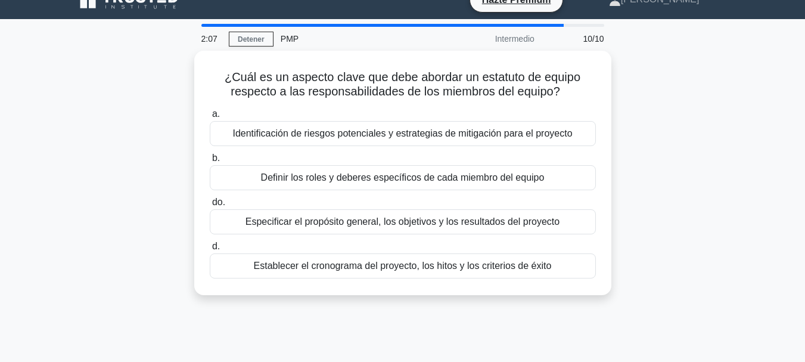
scroll to position [17, 0]
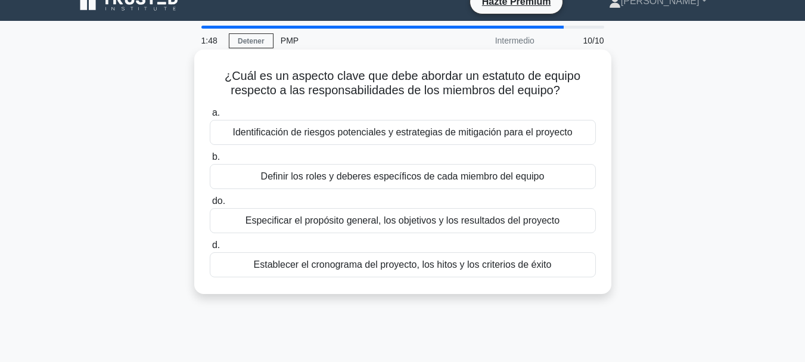
click at [561, 179] on div "Definir los roles y deberes específicos de cada miembro del equipo" at bounding box center [403, 176] width 386 height 25
click at [210, 161] on input "b. Definir los roles y deberes específicos de cada miembro del equipo" at bounding box center [210, 157] width 0 height 8
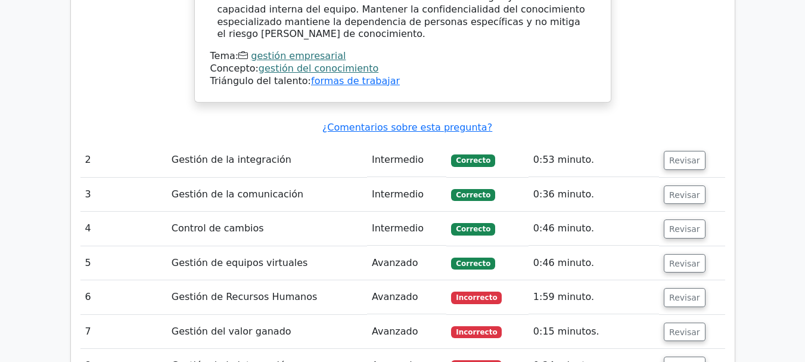
scroll to position [1748, 0]
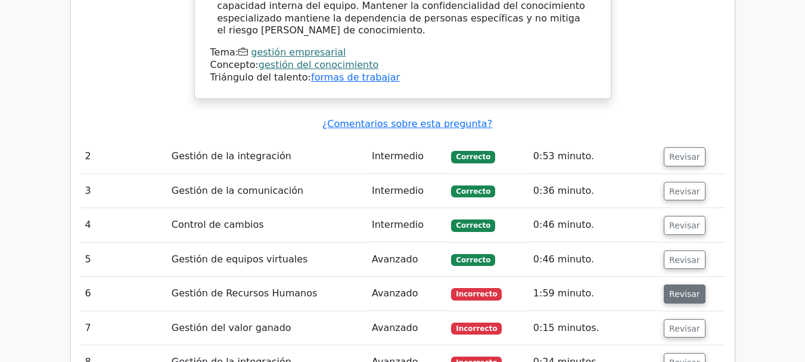
click at [683, 289] on font "Revisar" at bounding box center [684, 294] width 31 height 10
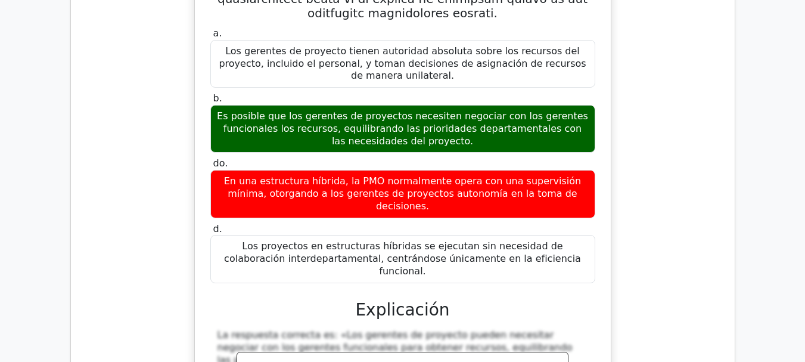
scroll to position [2387, 0]
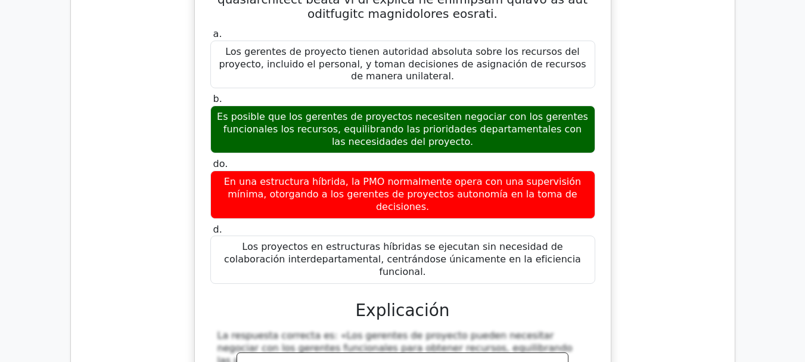
click at [720, 288] on div "a. Los gerentes de proyecto tienen autoridad absoluta sobre los recursos del pr…" at bounding box center [402, 199] width 645 height 1055
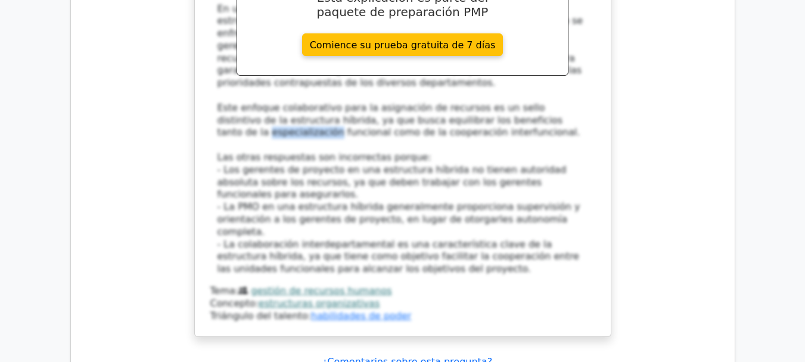
scroll to position [2786, 0]
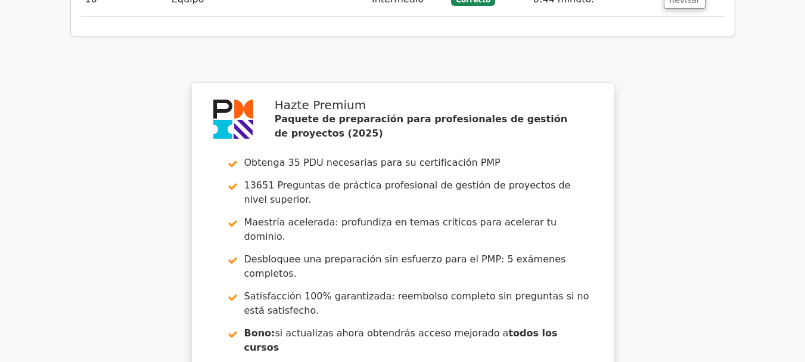
scroll to position [4031, 0]
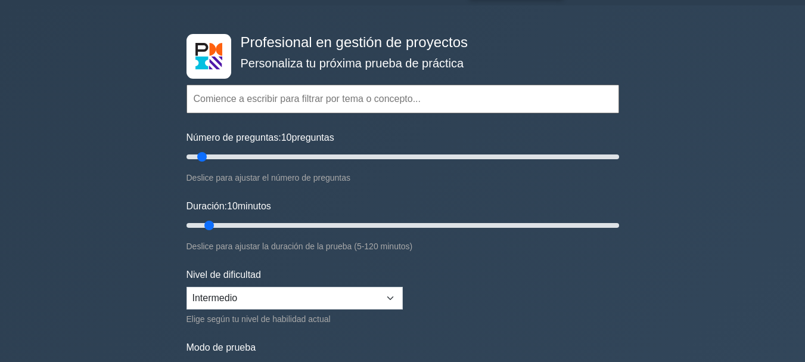
scroll to position [34, 0]
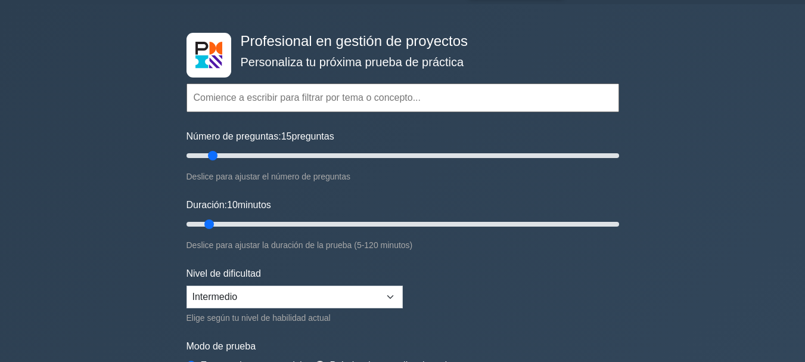
type input "15"
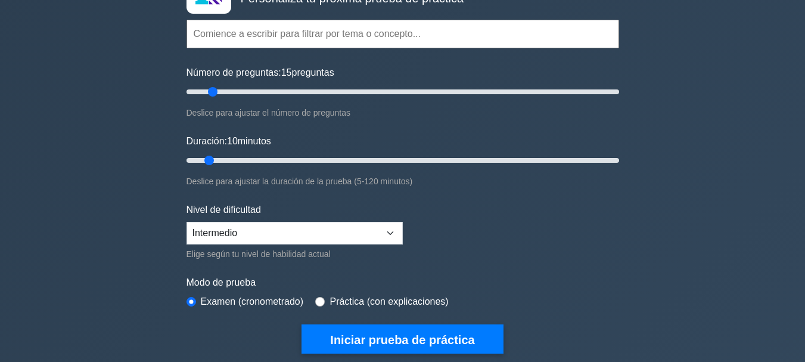
scroll to position [100, 0]
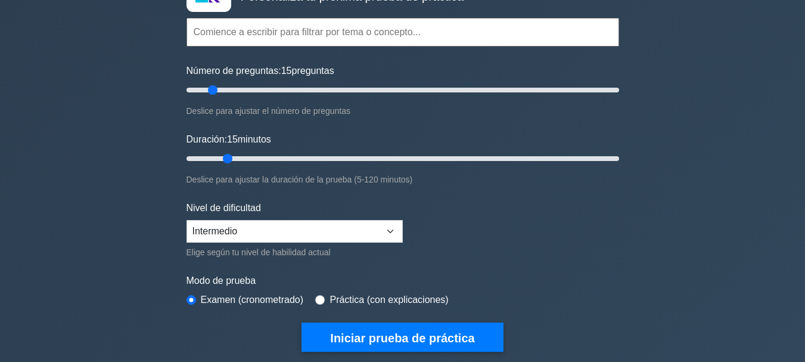
type input "15"
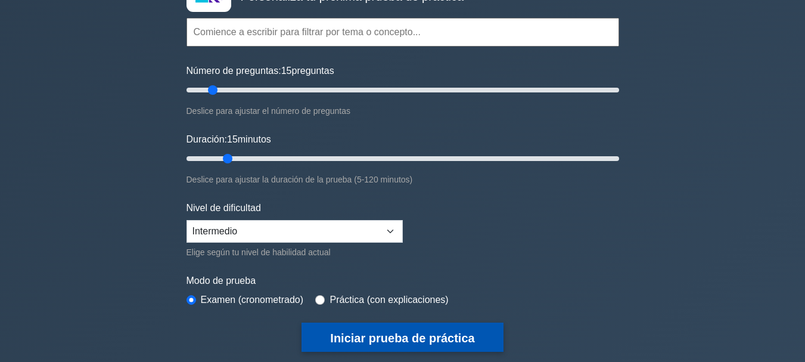
click at [395, 336] on font "Iniciar prueba de práctica" at bounding box center [402, 337] width 144 height 13
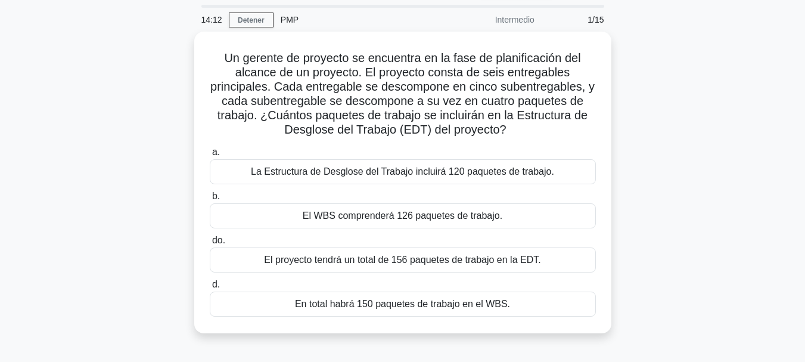
scroll to position [73, 0]
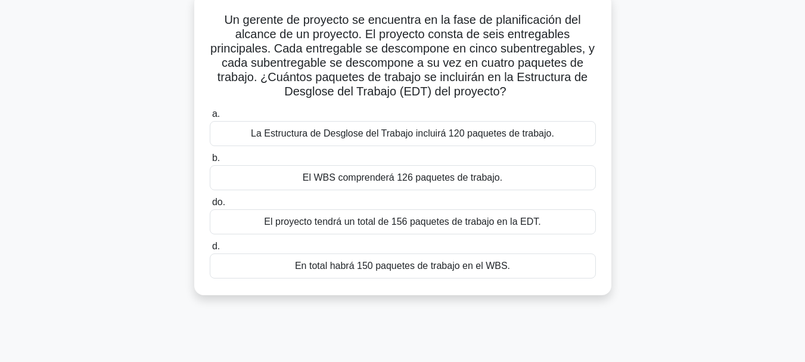
click at [466, 138] on font "La Estructura de Desglose del Trabajo incluirá 120 paquetes de trabajo." at bounding box center [402, 133] width 303 height 10
click at [210, 118] on input "a. La Estructura de Desglose del Trabajo incluirá 120 paquetes de trabajo." at bounding box center [210, 114] width 0 height 8
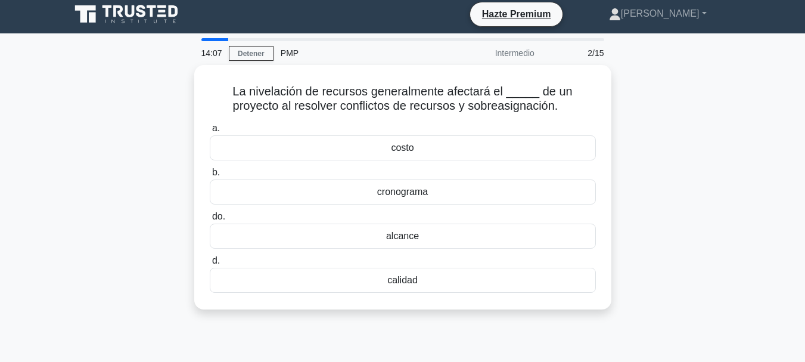
scroll to position [0, 0]
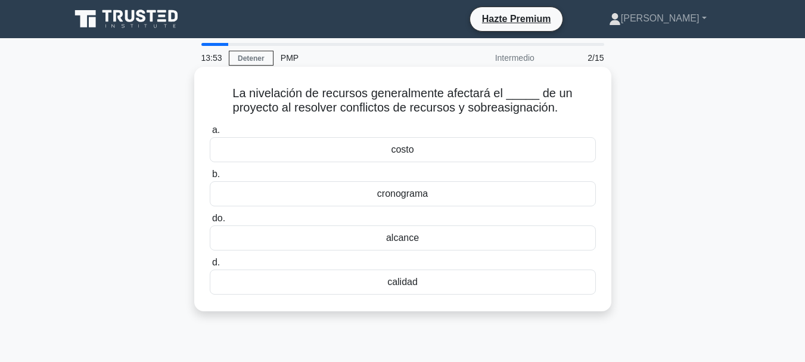
click at [477, 153] on div "costo" at bounding box center [403, 149] width 386 height 25
click at [210, 134] on input "a. costo" at bounding box center [210, 130] width 0 height 8
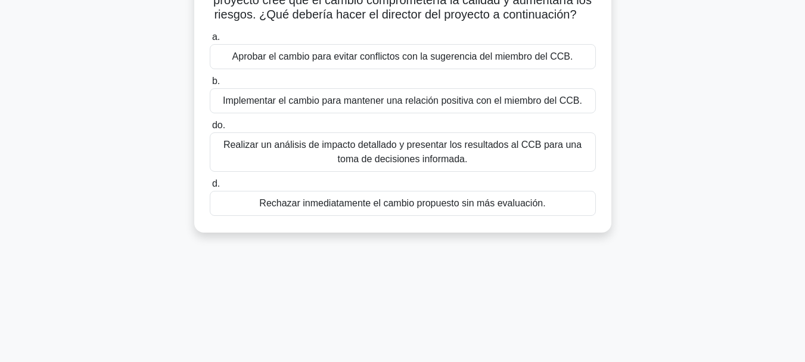
scroll to position [144, 0]
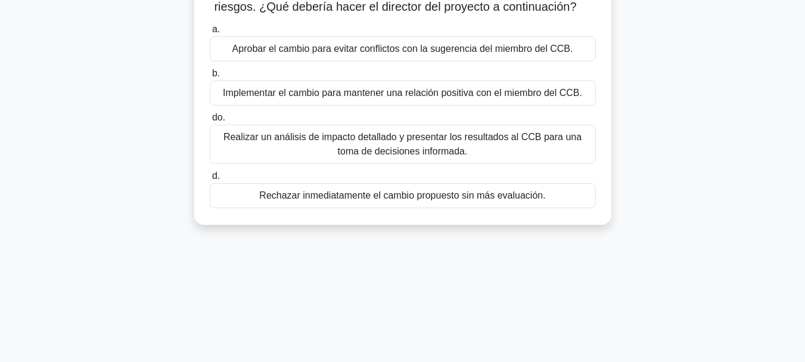
click at [563, 147] on font "Realizar un análisis de impacto detallado y presentar los resultados al CCB par…" at bounding box center [402, 144] width 358 height 24
click at [210, 122] on input "do. Realizar un análisis de impacto detallado y presentar los resultados al CCB…" at bounding box center [210, 118] width 0 height 8
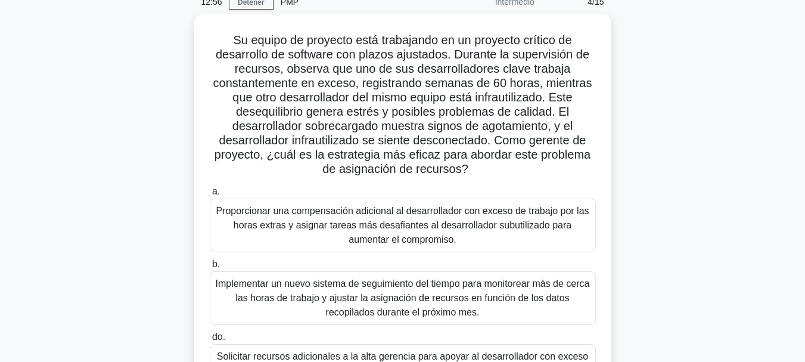
scroll to position [57, 0]
click at [728, 129] on div "Su equipo de proyecto está trabajando en un proyecto crítico de desarrollo de s…" at bounding box center [402, 256] width 679 height 487
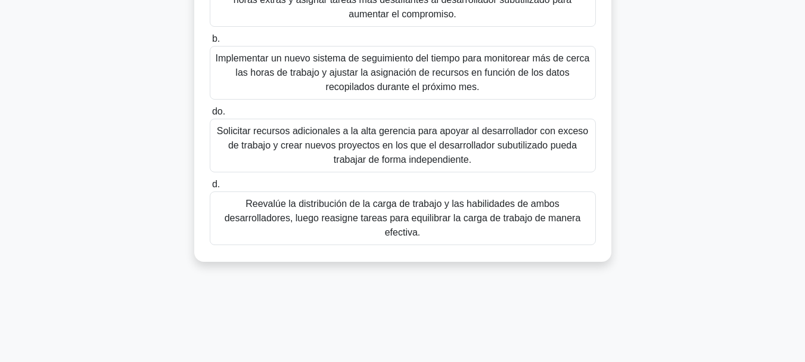
scroll to position [282, 0]
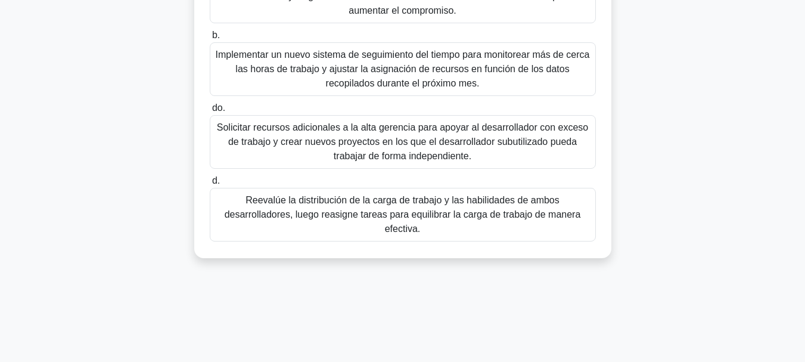
click at [573, 222] on font "Reevalúe la distribución de la carga de trabajo y las habilidades de ambos desa…" at bounding box center [403, 214] width 356 height 39
click at [210, 185] on input "d. Reevalúe la distribución de la carga de trabajo y las habilidades de ambos d…" at bounding box center [210, 181] width 0 height 8
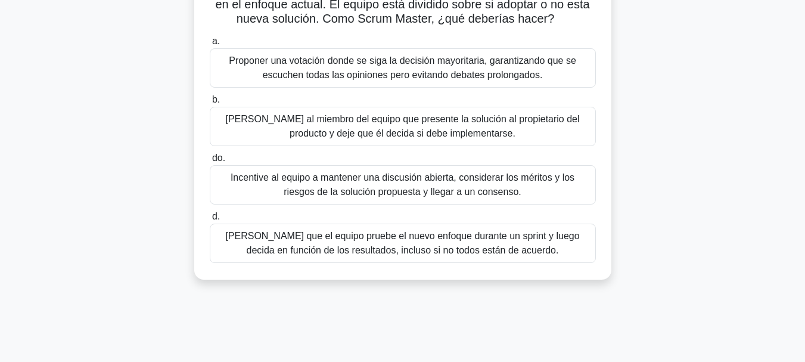
scroll to position [121, 0]
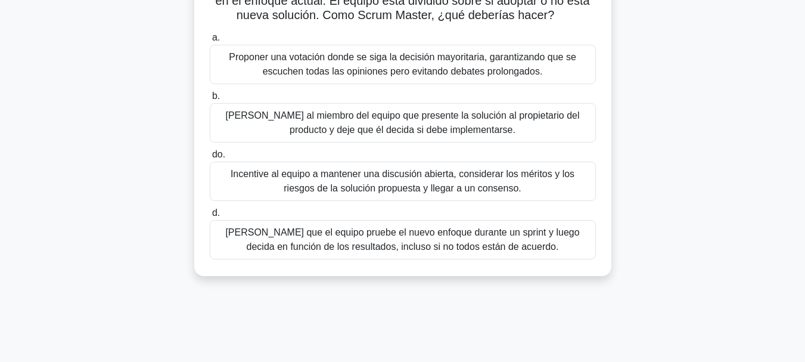
click at [567, 195] on font "Incentive al equipo a mantener una discusión abierta, considerar los méritos y …" at bounding box center [402, 181] width 375 height 29
click at [210, 159] on input "do. Incentive al equipo a mantener una discusión abierta, considerar los mérito…" at bounding box center [210, 155] width 0 height 8
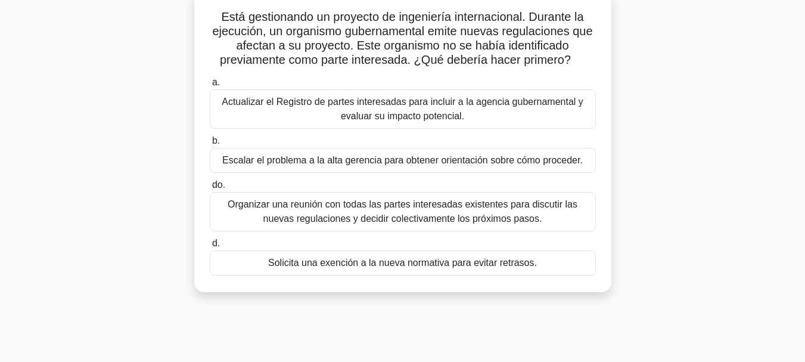
scroll to position [66, 0]
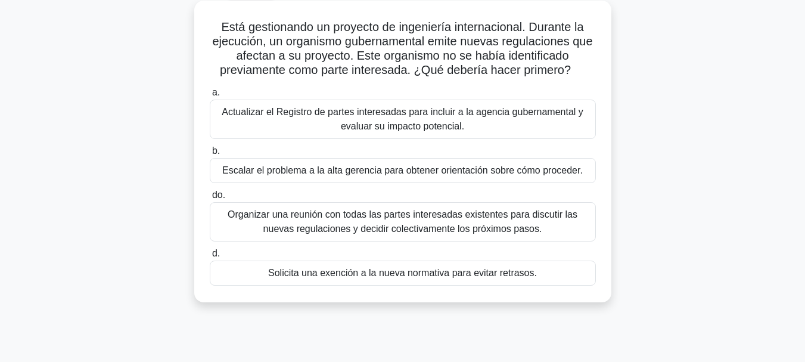
click at [546, 127] on font "Actualizar el Registro de partes interesadas para incluir a la agencia gubernam…" at bounding box center [402, 119] width 375 height 29
click at [210, 97] on input "a. Actualizar el Registro de partes interesadas para incluir a la agencia guber…" at bounding box center [210, 93] width 0 height 8
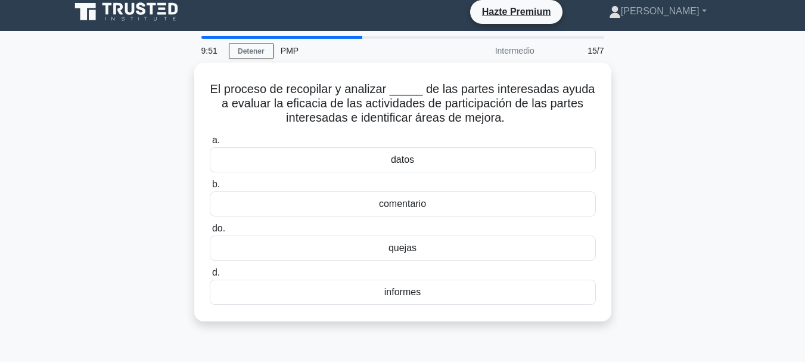
scroll to position [8, 0]
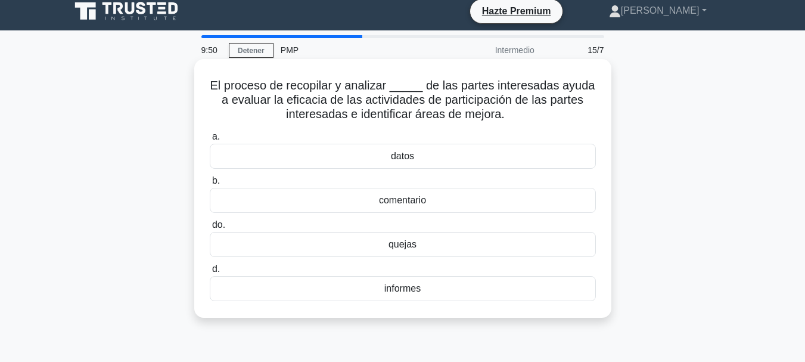
click at [480, 160] on div "datos" at bounding box center [403, 156] width 386 height 25
click at [210, 141] on input "a. datos" at bounding box center [210, 137] width 0 height 8
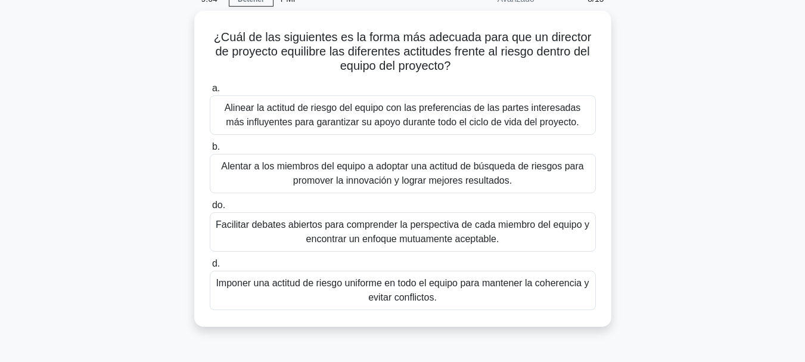
scroll to position [55, 0]
click at [577, 128] on font "Alinear la actitud de riesgo del equipo con las preferencias de las partes inte…" at bounding box center [402, 115] width 375 height 29
click at [210, 93] on input "a. Alinear la actitud de riesgo del equipo con las preferencias de las partes i…" at bounding box center [210, 89] width 0 height 8
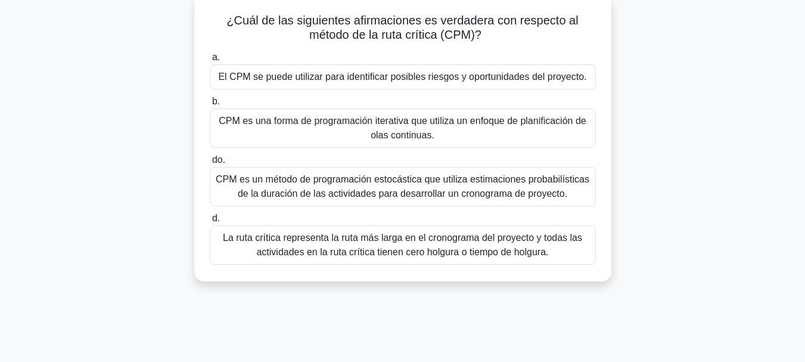
scroll to position [77, 0]
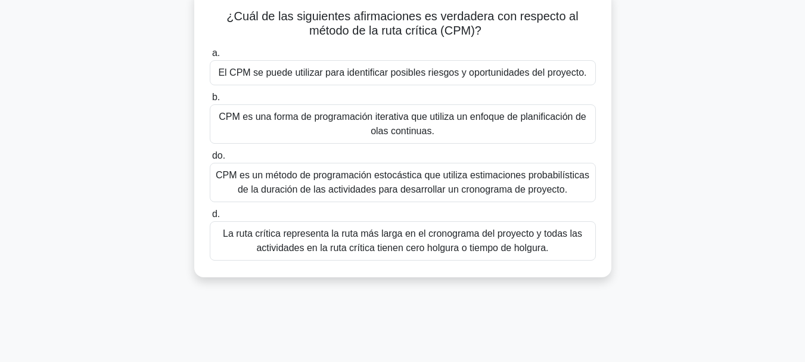
click at [573, 188] on font "CPM es un método de programación estocástica que utiliza estimaciones probabilí…" at bounding box center [402, 182] width 375 height 29
click at [210, 160] on input "do. CPM es un método de programación estocástica que utiliza estimaciones proba…" at bounding box center [210, 156] width 0 height 8
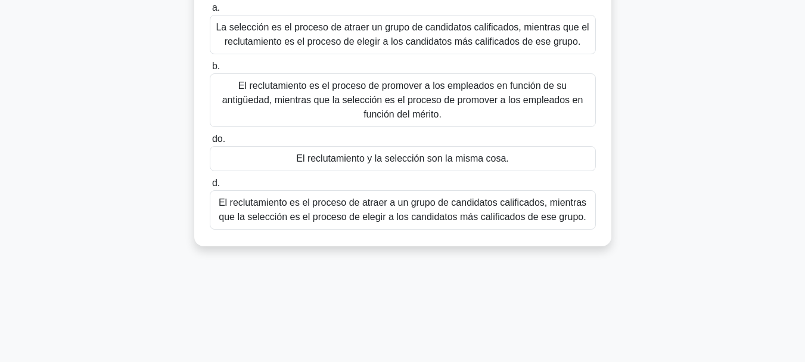
scroll to position [111, 0]
click at [736, 237] on div "¿Cuál es la diferencia entre reclutamiento y selección? .spinner_0XTQ{transform…" at bounding box center [402, 109] width 679 height 302
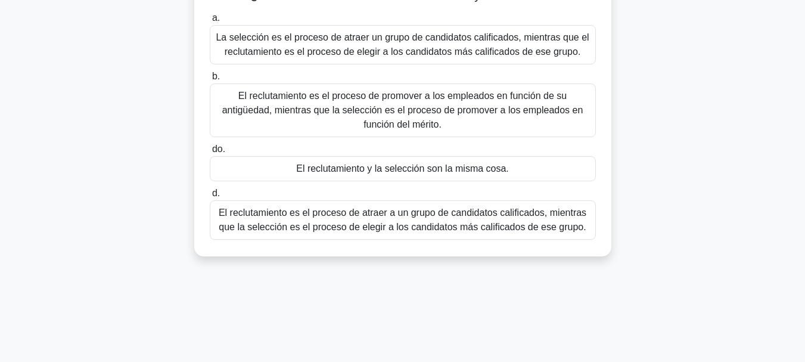
scroll to position [110, 0]
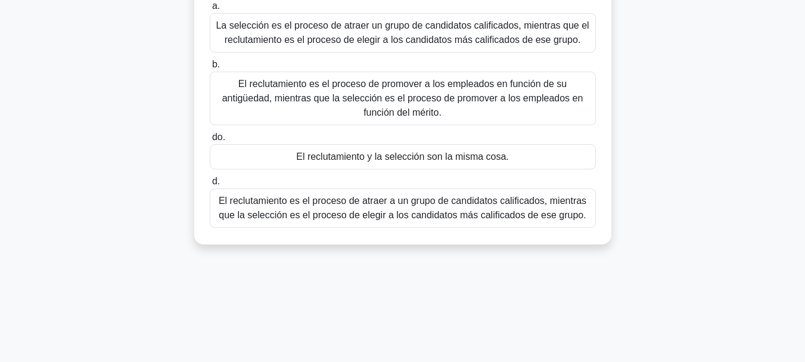
click at [576, 161] on div "El reclutamiento y la selección son la misma cosa." at bounding box center [403, 156] width 386 height 25
click at [210, 141] on input "do. El reclutamiento y la selección son la misma cosa." at bounding box center [210, 137] width 0 height 8
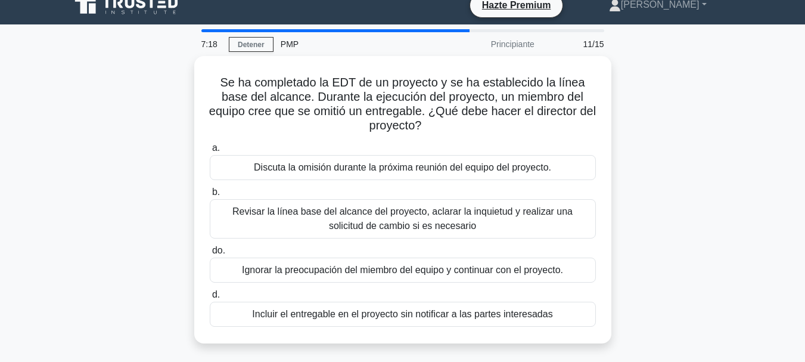
scroll to position [0, 0]
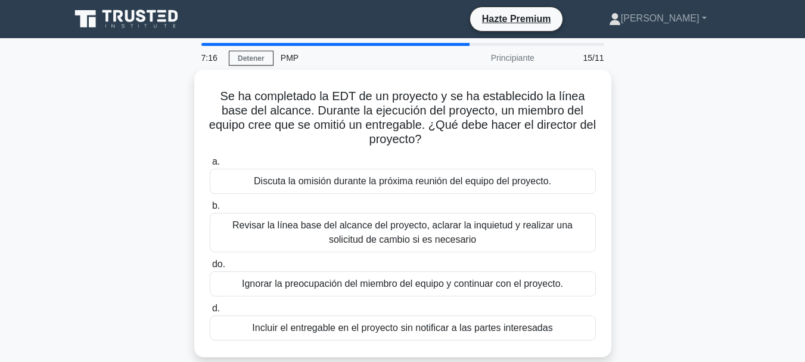
click at [143, 197] on div "Se ha completado la EDT de un proyecto y se ha establecido la línea base del al…" at bounding box center [402, 221] width 679 height 302
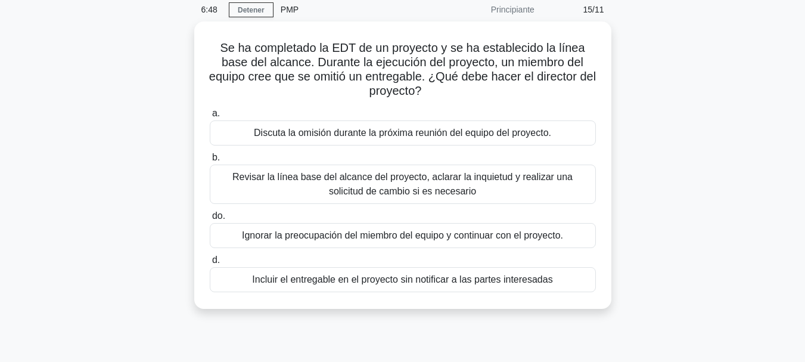
scroll to position [42, 0]
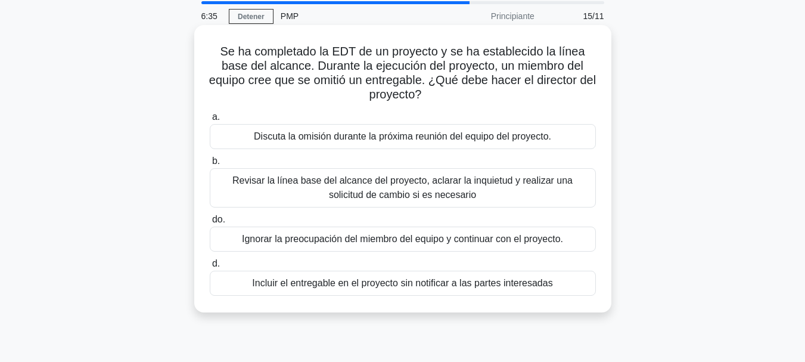
click at [566, 141] on div "Discuta la omisión durante la próxima reunión del equipo del proyecto." at bounding box center [403, 136] width 386 height 25
click at [210, 121] on input "a. Discuta la omisión durante la próxima reunión del equipo del proyecto." at bounding box center [210, 117] width 0 height 8
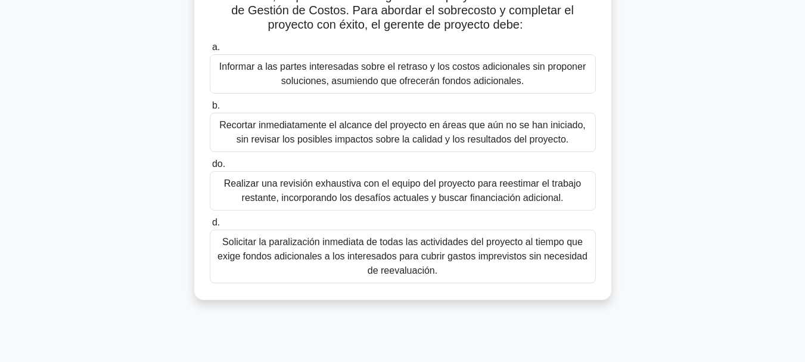
scroll to position [251, 0]
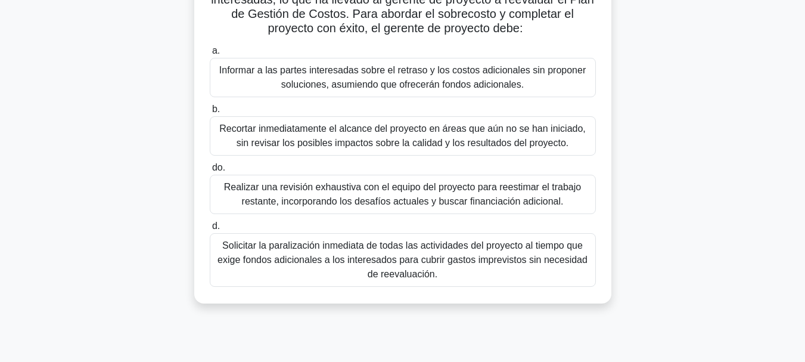
click at [539, 206] on font "Realizar una revisión exhaustiva con el equipo del proyecto para reestimar el t…" at bounding box center [402, 194] width 357 height 24
click at [210, 172] on input "do. Realizar una revisión exhaustiva con el equipo del proyecto para reestimar …" at bounding box center [210, 168] width 0 height 8
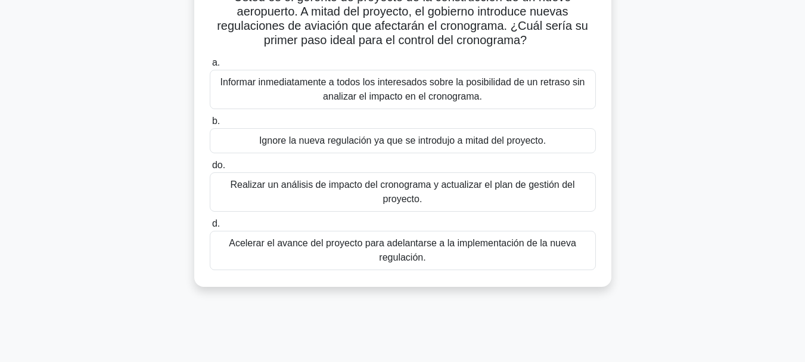
scroll to position [101, 0]
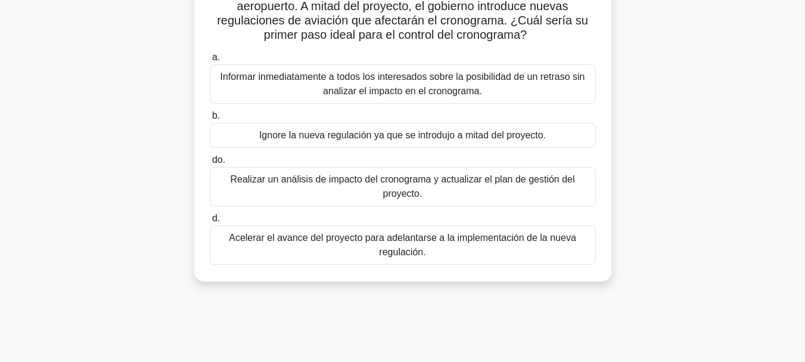
click at [573, 199] on font "Realizar un análisis de impacto del cronograma y actualizar el plan de gestión …" at bounding box center [402, 186] width 375 height 29
click at [210, 164] on input "do. Realizar un análisis de impacto del cronograma y actualizar el plan de gest…" at bounding box center [210, 160] width 0 height 8
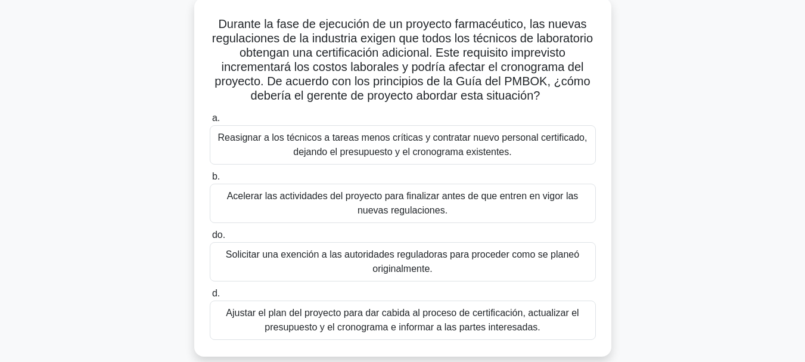
scroll to position [74, 0]
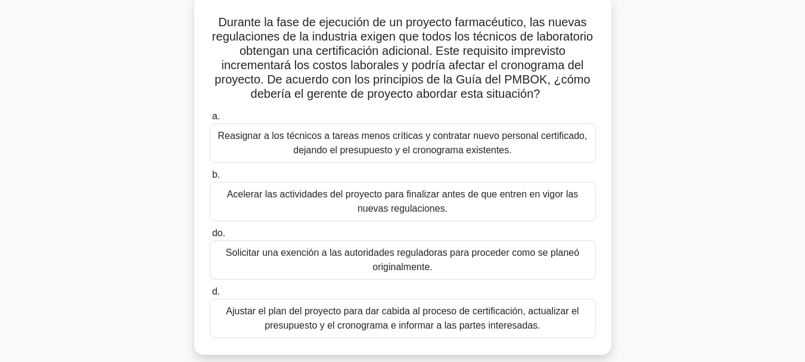
click at [768, 337] on main "4:40 Detener PMP Principiante 14/15 Durante la fase de ejecución de un proyecto…" at bounding box center [402, 266] width 805 height 605
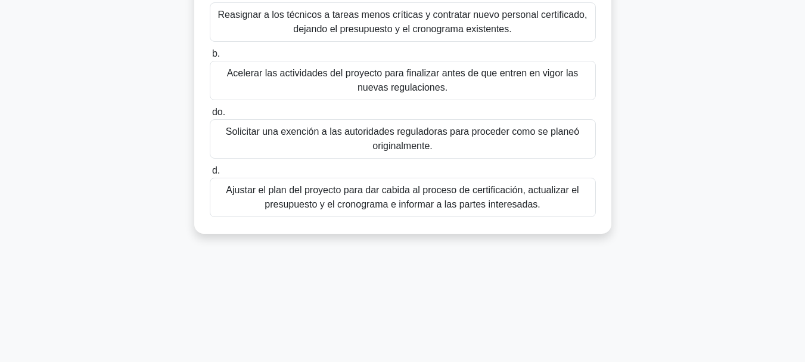
scroll to position [195, 0]
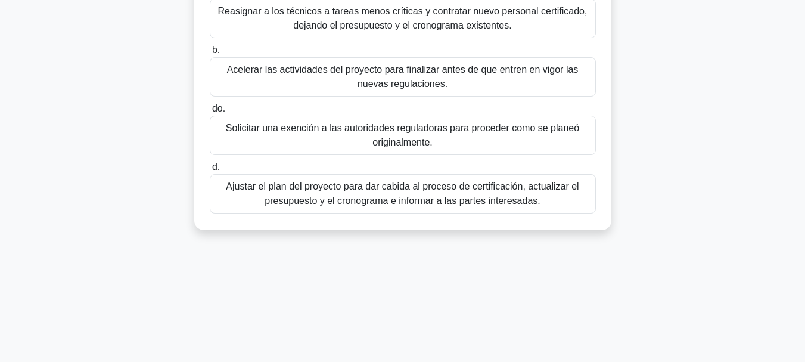
click at [569, 208] on font "Ajustar el plan del proyecto para dar cabida al proceso de certificación, actua…" at bounding box center [402, 193] width 375 height 29
click at [210, 171] on input "d. Ajustar el plan del proyecto para dar cabida al proceso de certificación, ac…" at bounding box center [210, 167] width 0 height 8
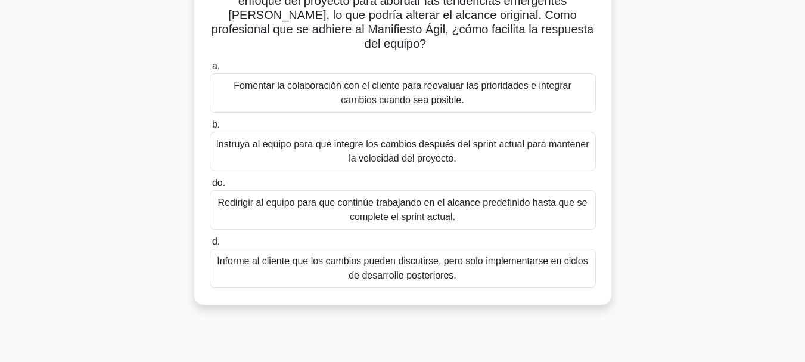
scroll to position [110, 0]
click at [785, 316] on main "3:32 Detener PMP Principiante 15/15 Durante una revisión de sprint, el cliente …" at bounding box center [402, 230] width 805 height 605
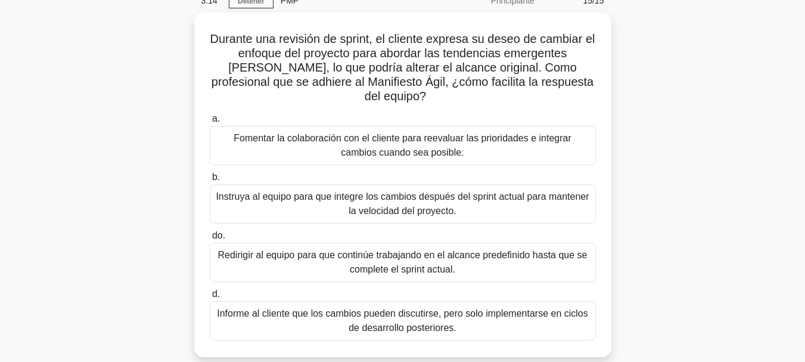
scroll to position [58, 0]
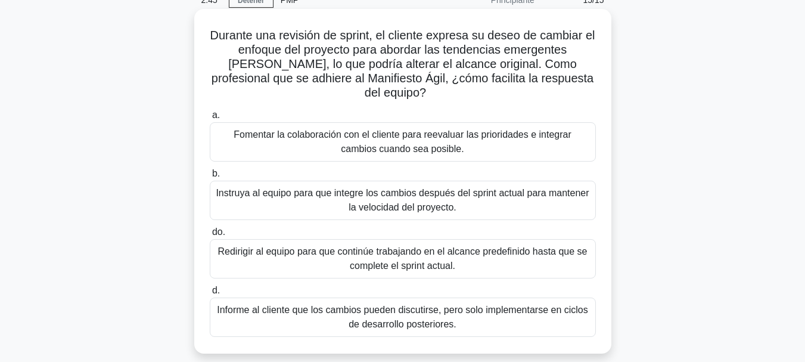
click at [501, 320] on font "Informe al cliente que los cambios pueden discutirse, pero solo implementarse e…" at bounding box center [402, 317] width 375 height 29
click at [210, 294] on input "d. Informe al cliente que los cambios pueden discutirse, pero solo implementars…" at bounding box center [210, 291] width 0 height 8
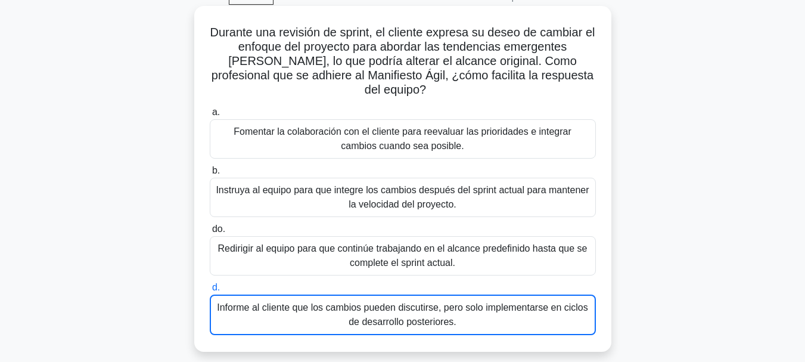
scroll to position [94, 0]
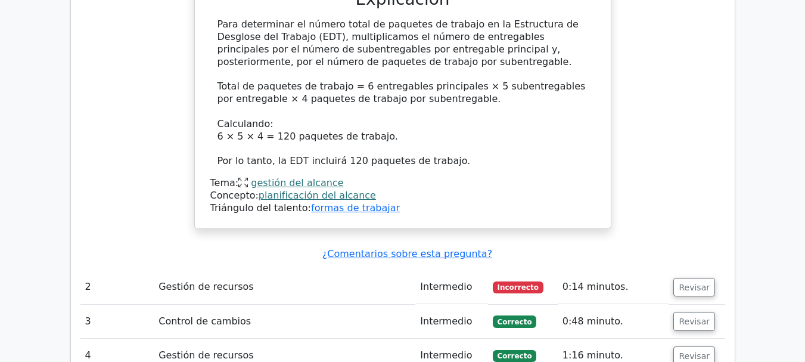
scroll to position [1601, 0]
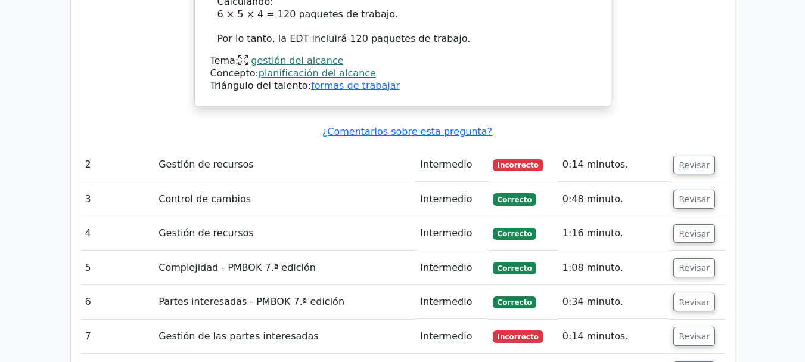
scroll to position [1721, 0]
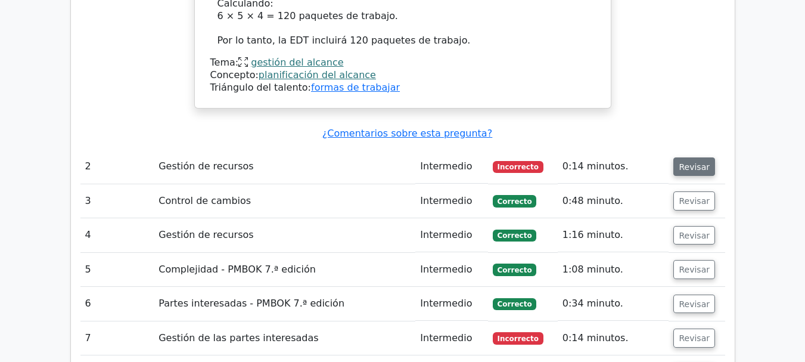
click at [696, 161] on font "Revisar" at bounding box center [694, 166] width 31 height 10
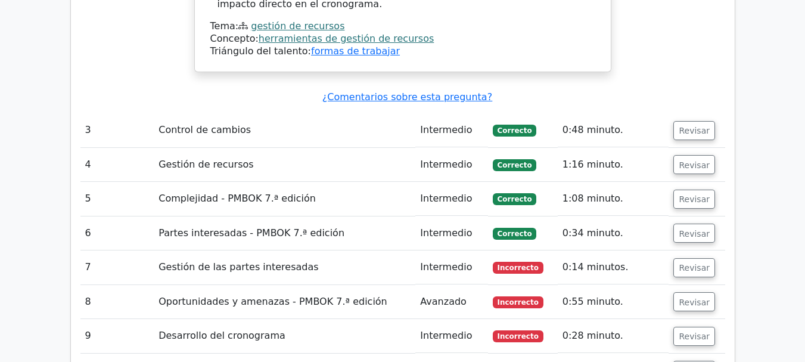
scroll to position [2416, 0]
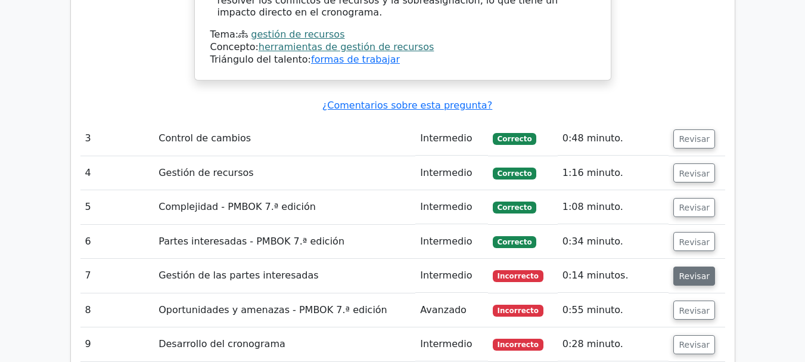
click at [704, 266] on button "Revisar" at bounding box center [694, 275] width 42 height 19
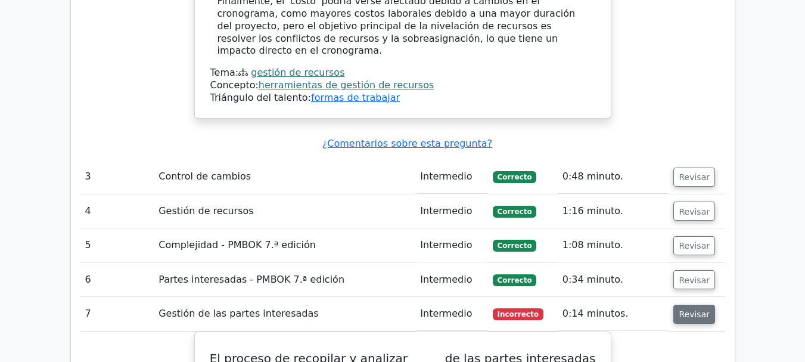
scroll to position [2382, 0]
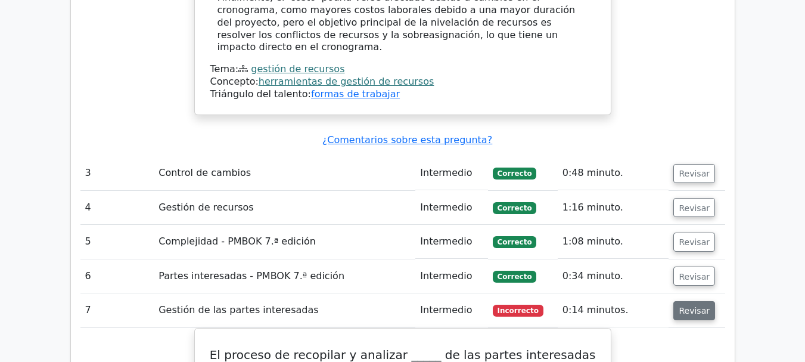
click at [708, 301] on button "Revisar" at bounding box center [694, 310] width 42 height 19
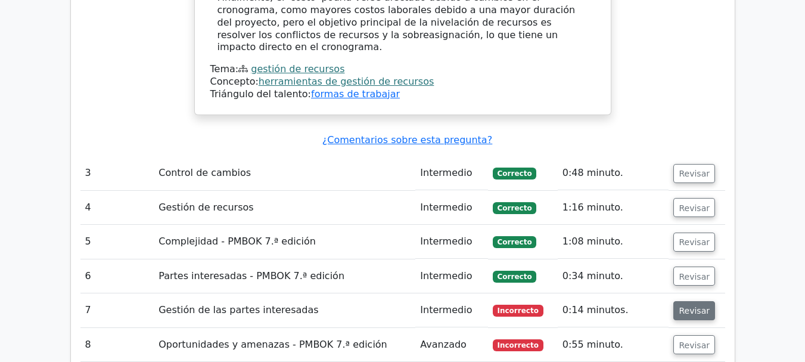
click at [698, 306] on font "Revisar" at bounding box center [694, 311] width 31 height 10
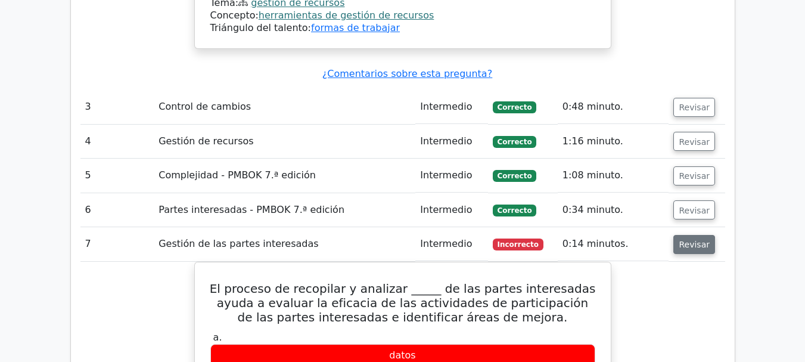
scroll to position [2473, 0]
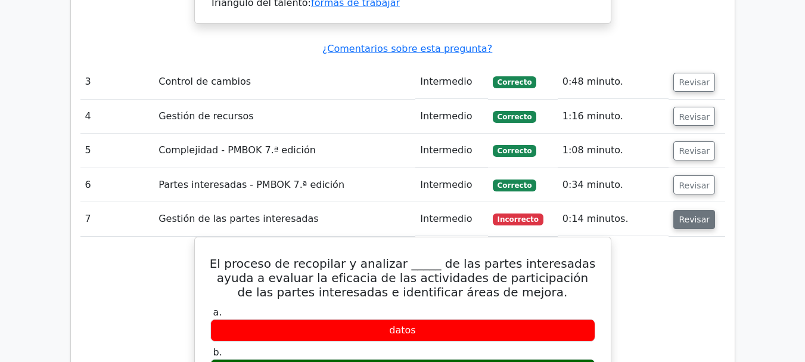
click at [693, 215] on font "Revisar" at bounding box center [694, 220] width 31 height 10
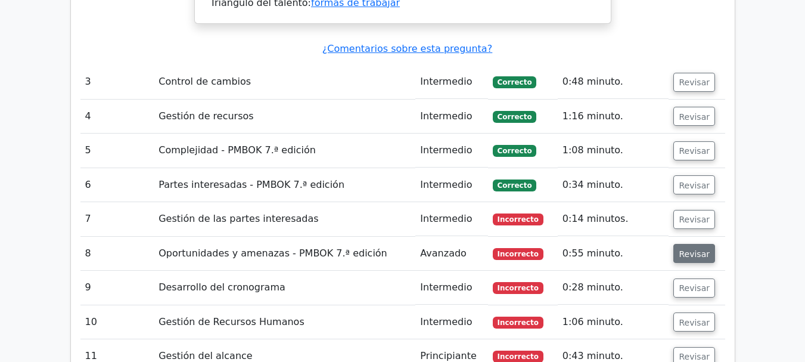
click at [695, 249] on font "Revisar" at bounding box center [694, 254] width 31 height 10
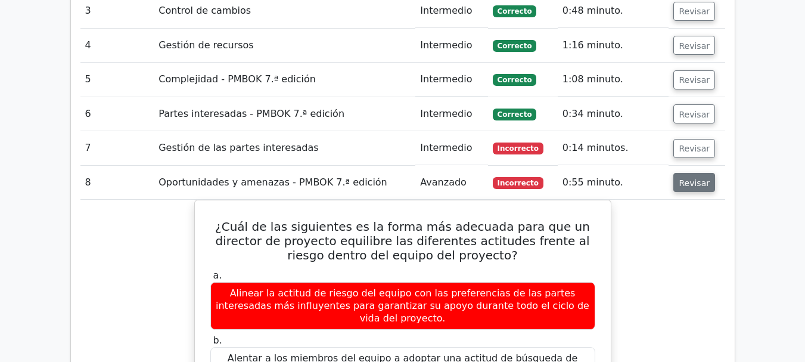
scroll to position [2560, 0]
